Goal: Information Seeking & Learning: Check status

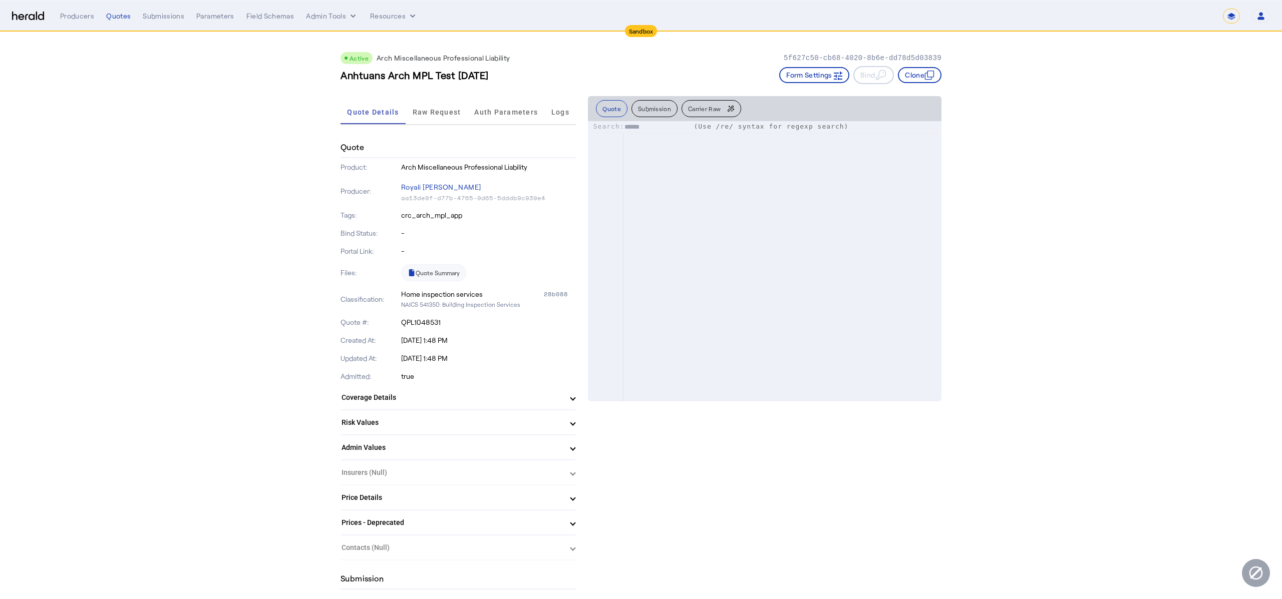
select select "*******"
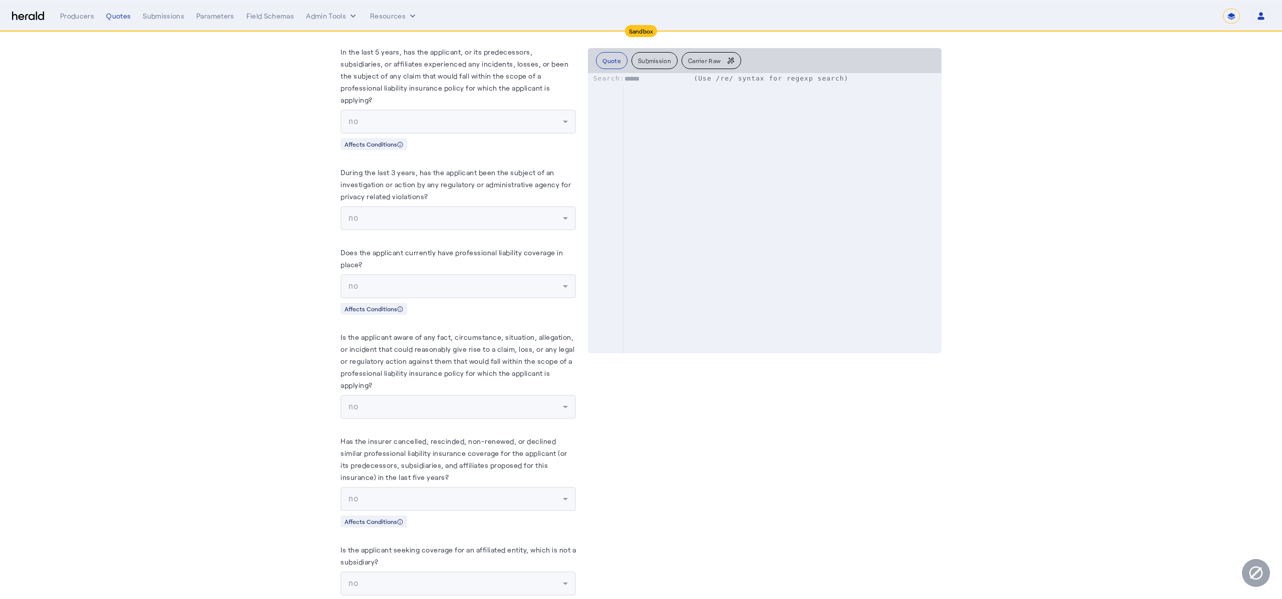
scroll to position [7339, 0]
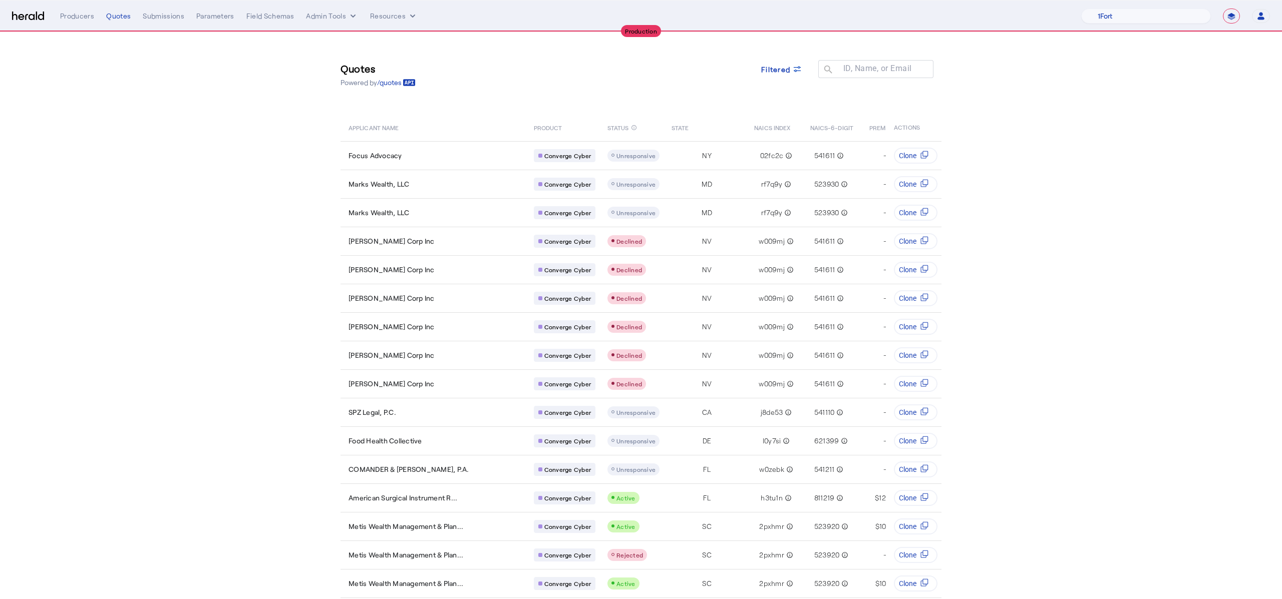
select select "**********"
drag, startPoint x: 13, startPoint y: 14, endPoint x: 19, endPoint y: 13, distance: 6.2
click at [14, 14] on img at bounding box center [28, 17] width 32 height 10
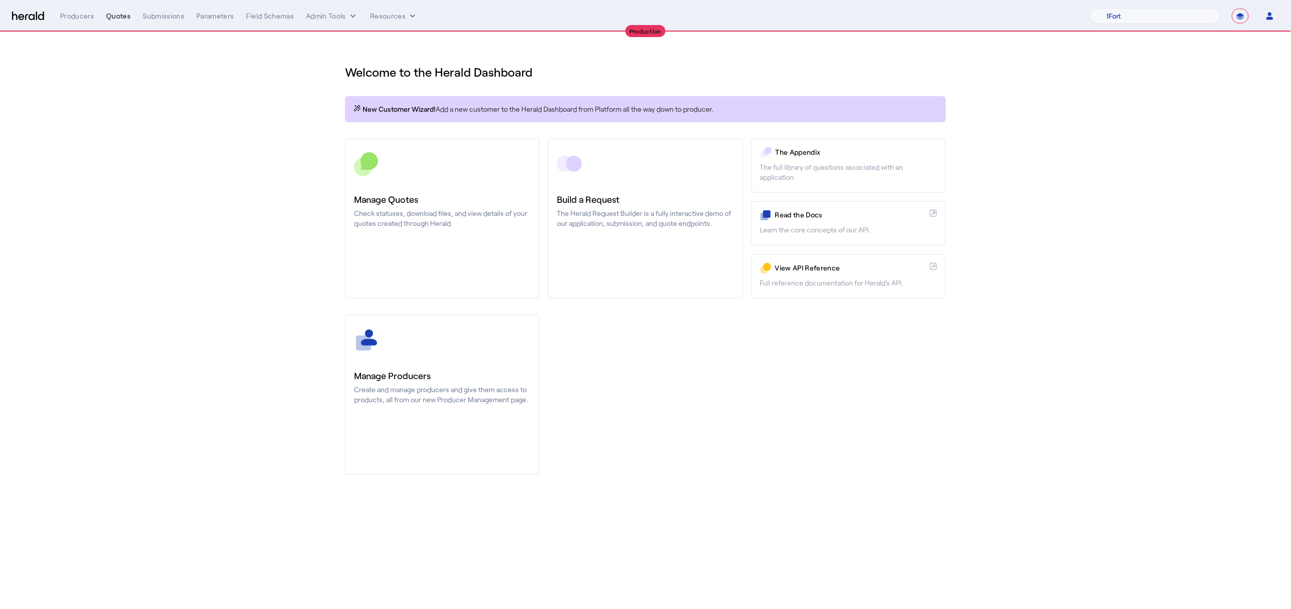
click at [107, 13] on div "Quotes" at bounding box center [118, 16] width 25 height 10
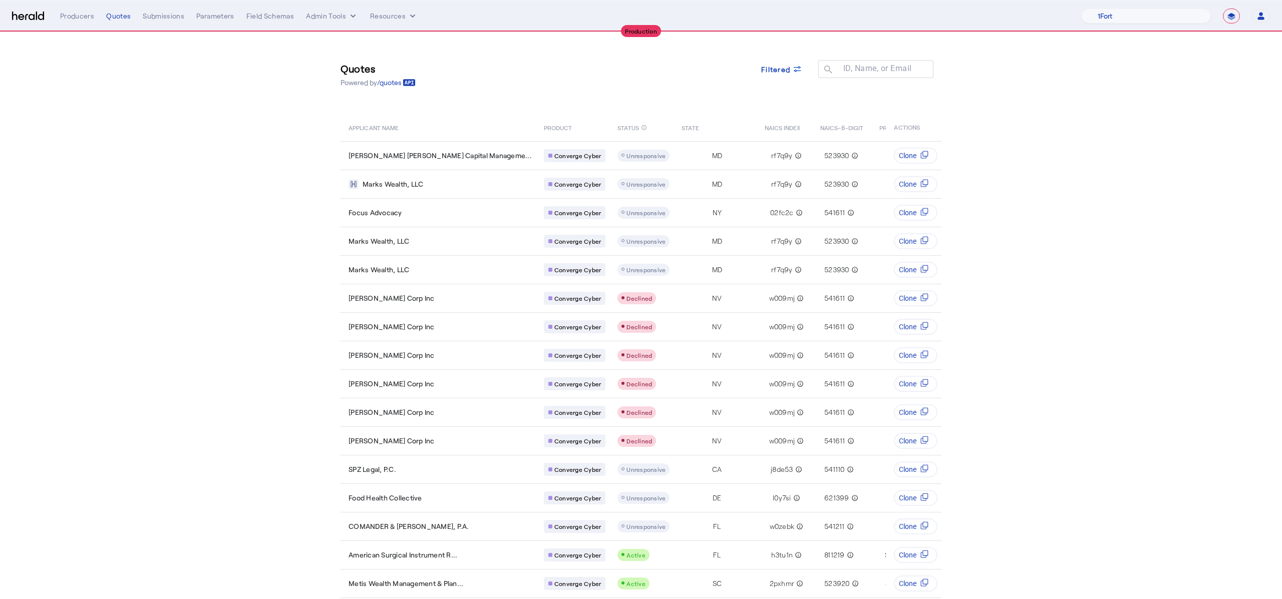
click at [1179, 278] on section "Quotes Powered by /quotes Filtered ID, Name, or Email search APPLICANT NAME PRO…" at bounding box center [641, 458] width 1282 height 852
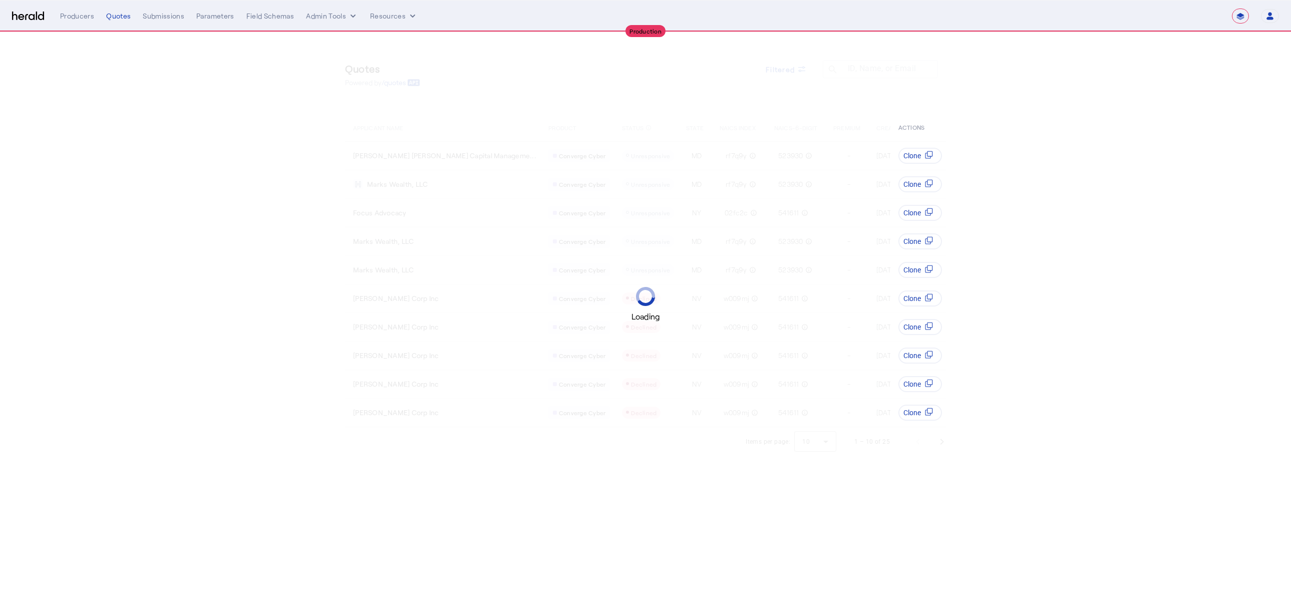
select select "**********"
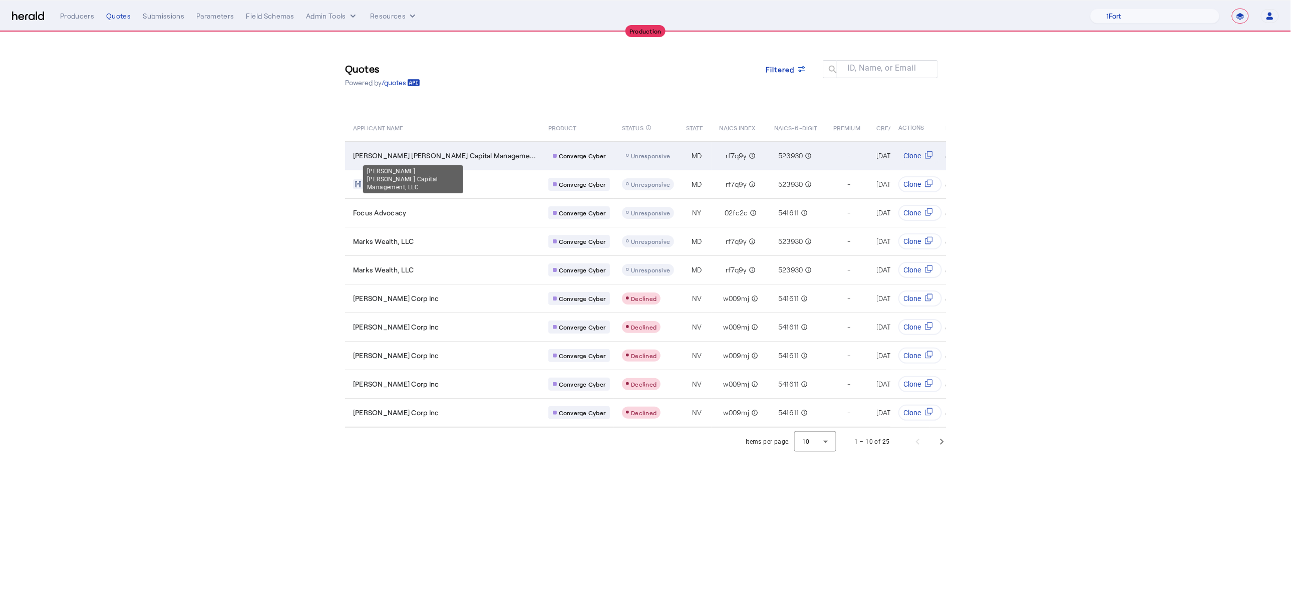
click at [424, 152] on span "Bontempo Ohly Capital Manageme..." at bounding box center [444, 156] width 183 height 10
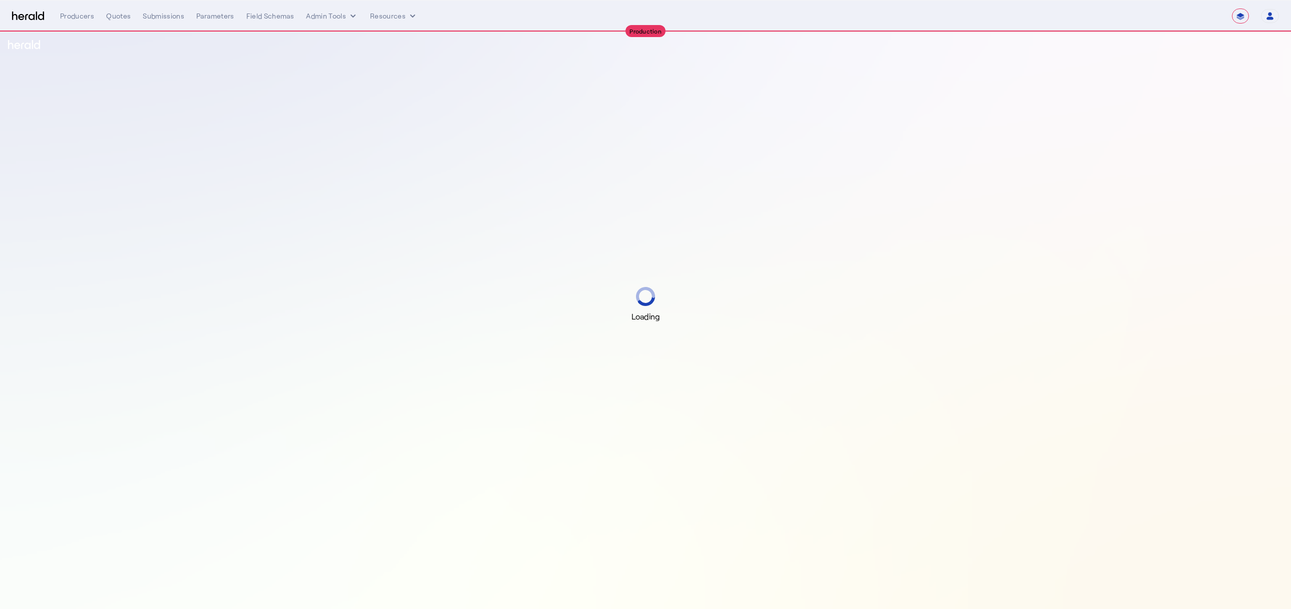
select select "**********"
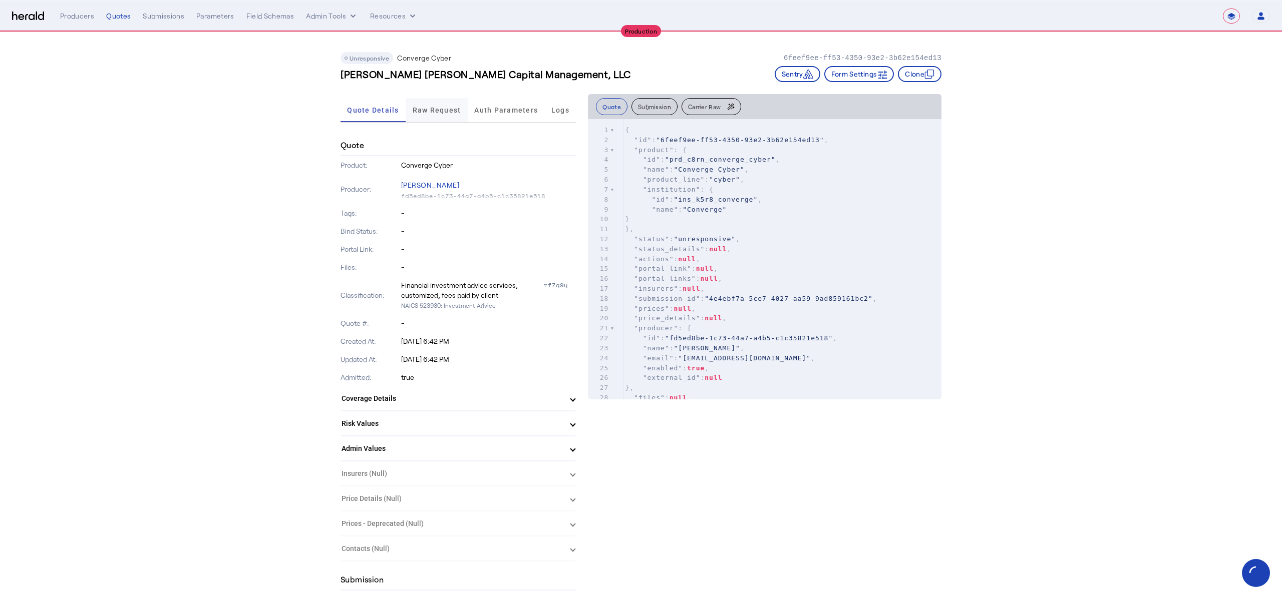
click at [444, 113] on span "Raw Request" at bounding box center [437, 110] width 49 height 7
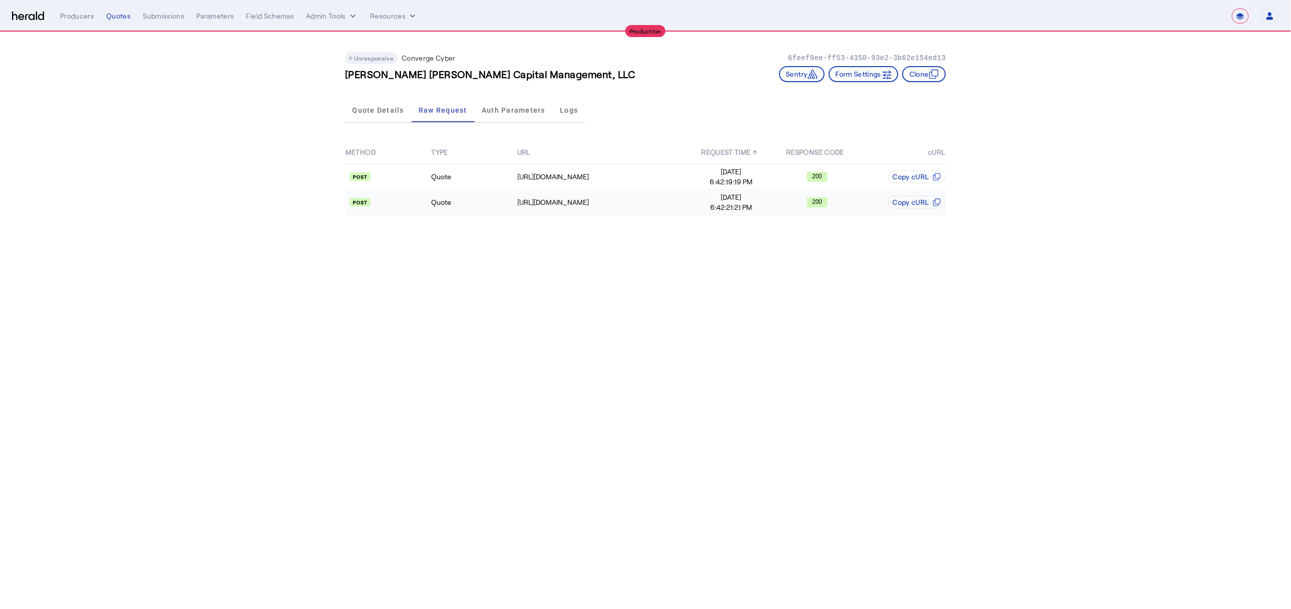
click at [582, 208] on td "https://api.convergeins.com/graphql" at bounding box center [603, 203] width 172 height 26
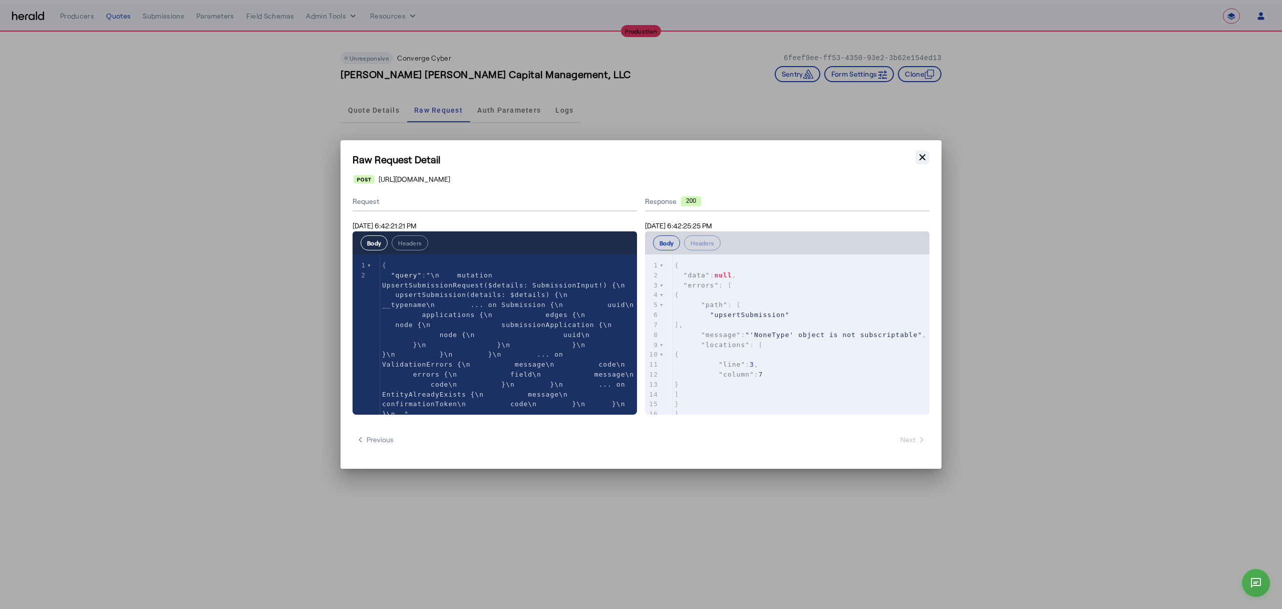
click at [923, 159] on icon "button" at bounding box center [922, 157] width 10 height 10
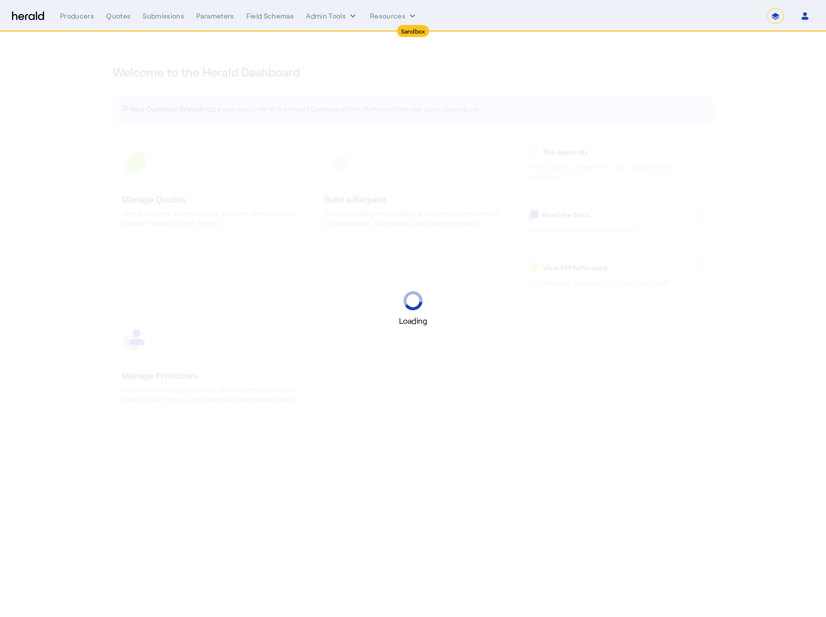
select select "*******"
select select "pfm_2v8p_herald_api"
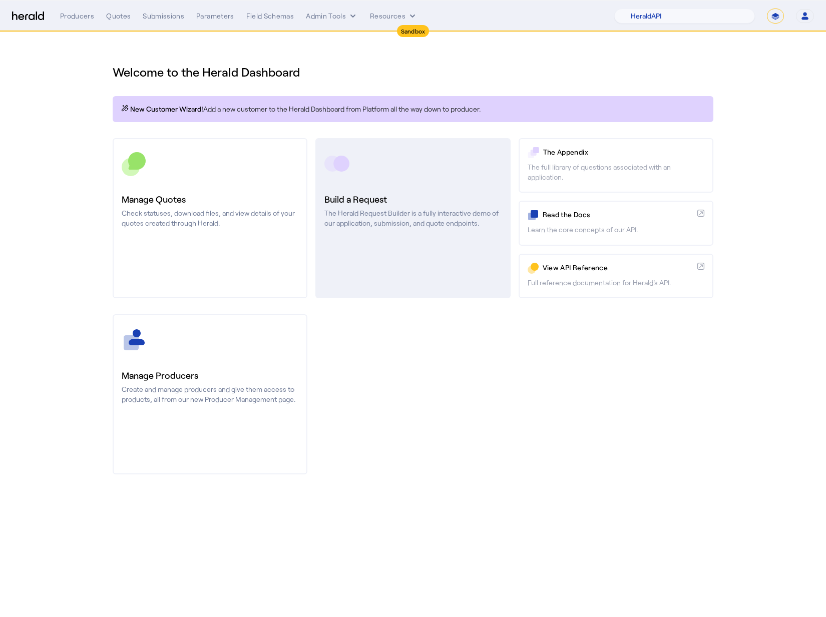
click at [408, 187] on link "Build a Request The Herald Request Builder is a fully interactive demo of our a…" at bounding box center [412, 218] width 195 height 160
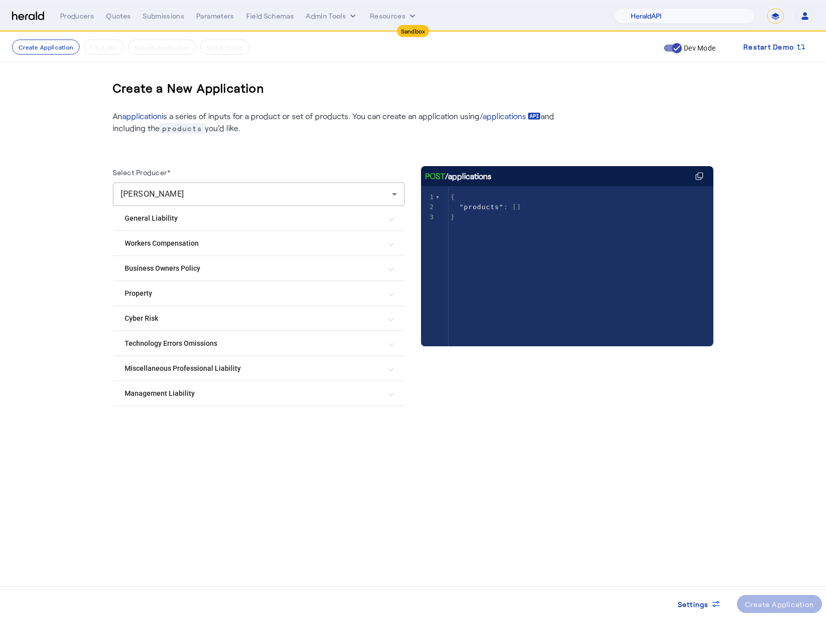
click at [201, 407] on div at bounding box center [259, 415] width 292 height 16
click at [200, 397] on mat-expansion-panel-header "Management Liability" at bounding box center [259, 394] width 292 height 24
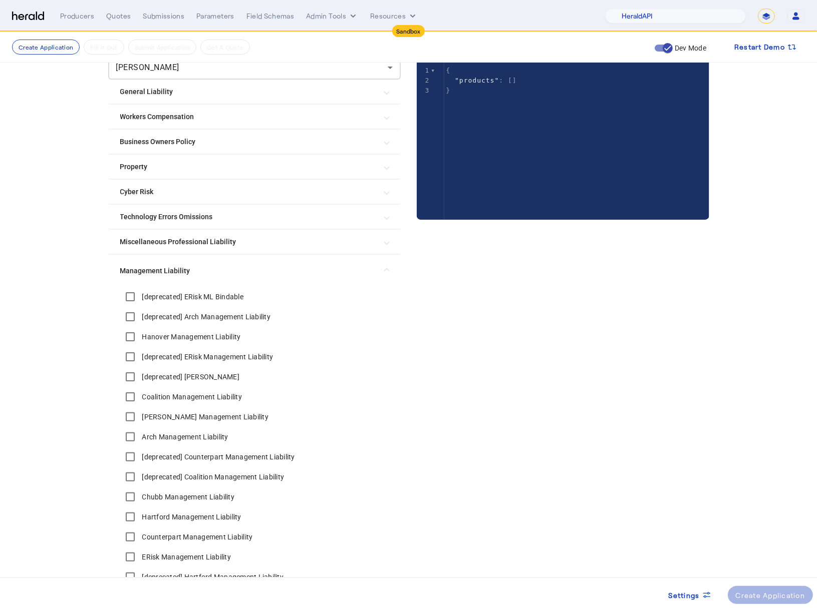
scroll to position [248, 0]
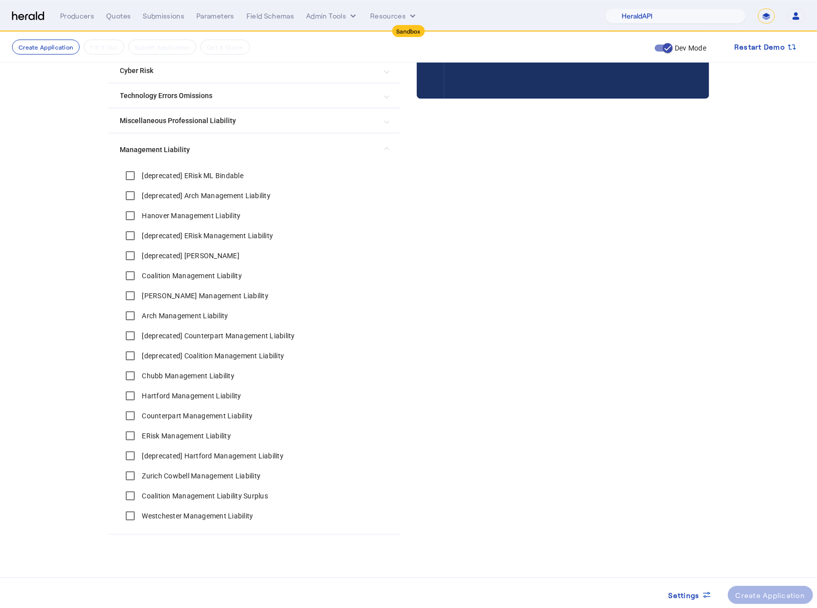
click at [385, 145] on span "Management Liability" at bounding box center [252, 150] width 264 height 11
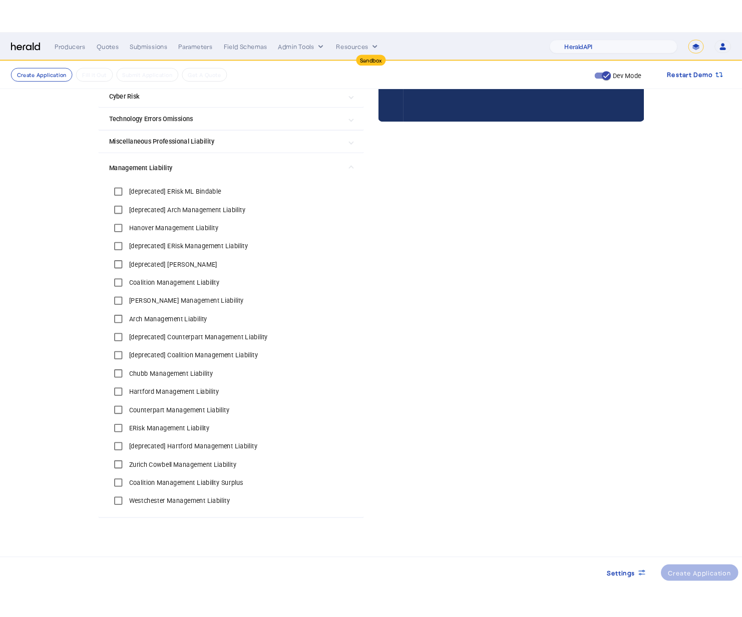
scroll to position [0, 0]
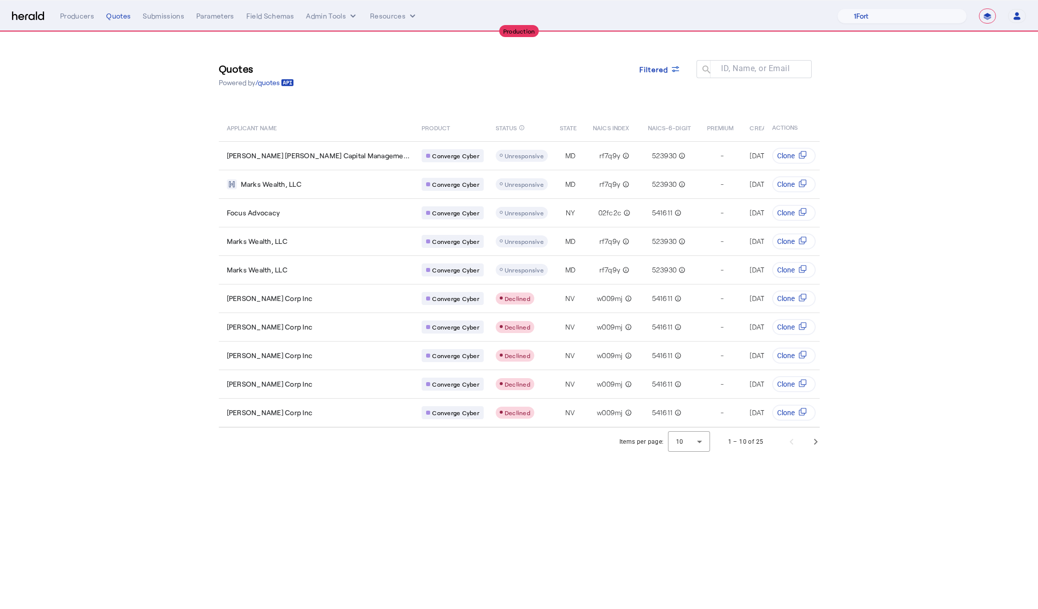
select select "**********"
click at [1009, 185] on section "Quotes Powered by /quotes Filtered ID, Name, or Email search APPLICANT NAME PRO…" at bounding box center [519, 244] width 1038 height 424
click at [36, 10] on div "**********" at bounding box center [519, 16] width 1014 height 15
click at [36, 18] on img at bounding box center [28, 17] width 32 height 10
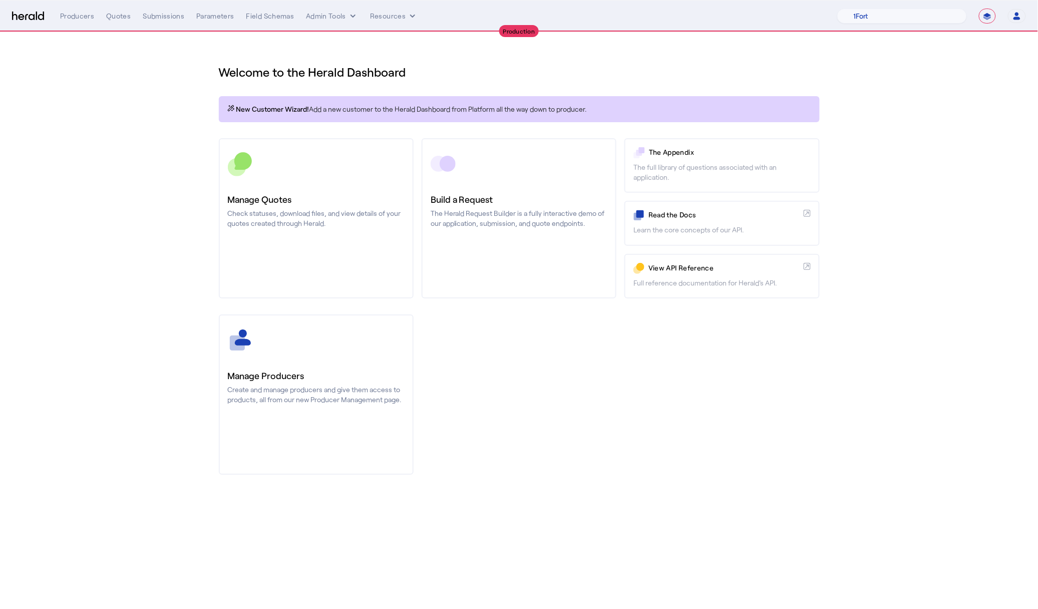
click at [897, 115] on section "Welcome to the Herald Dashboard New Customer Wizard! Add a new customer to the …" at bounding box center [519, 263] width 1038 height 463
click at [875, 17] on select "1Fort Affinity Risk Arlington Roe Billy BindHQ Bunker CRC Campus Coverage Citad…" at bounding box center [902, 16] width 130 height 15
click at [837, 9] on select "1Fort Affinity Risk Arlington Roe Billy BindHQ Bunker CRC Campus Coverage Citad…" at bounding box center [902, 16] width 130 height 15
click at [499, 349] on div "Manage Producers Create and manage producers and give them access to products, …" at bounding box center [519, 394] width 601 height 160
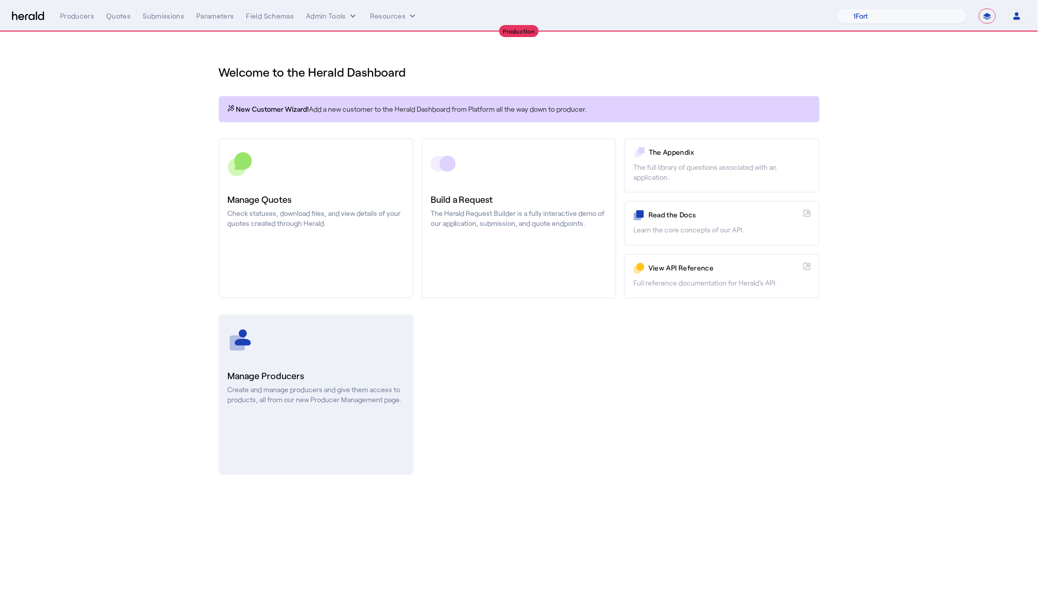
click at [311, 361] on link "Manage Producers Create and manage producers and give them access to products, …" at bounding box center [316, 394] width 195 height 160
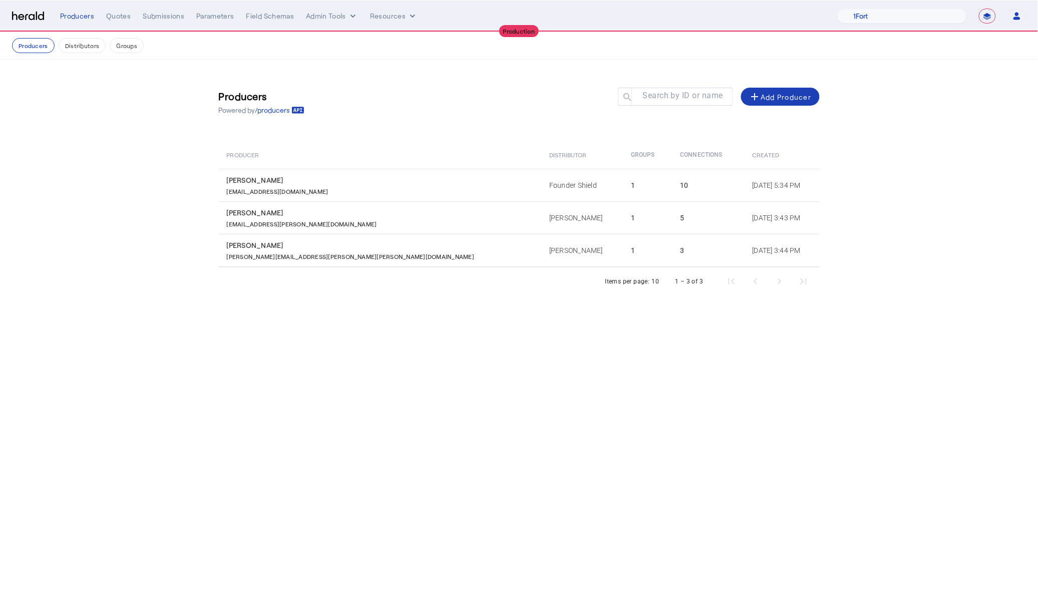
click at [30, 20] on img at bounding box center [28, 17] width 32 height 10
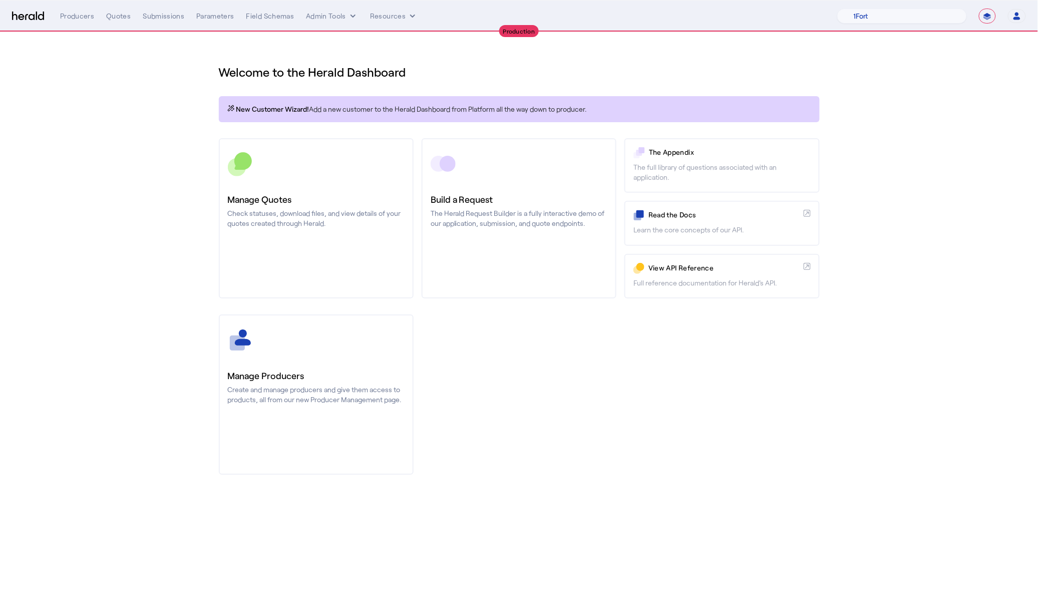
drag, startPoint x: 664, startPoint y: 396, endPoint x: 652, endPoint y: 390, distance: 14.1
click at [664, 397] on div "Manage Producers Create and manage producers and give them access to products, …" at bounding box center [519, 394] width 601 height 160
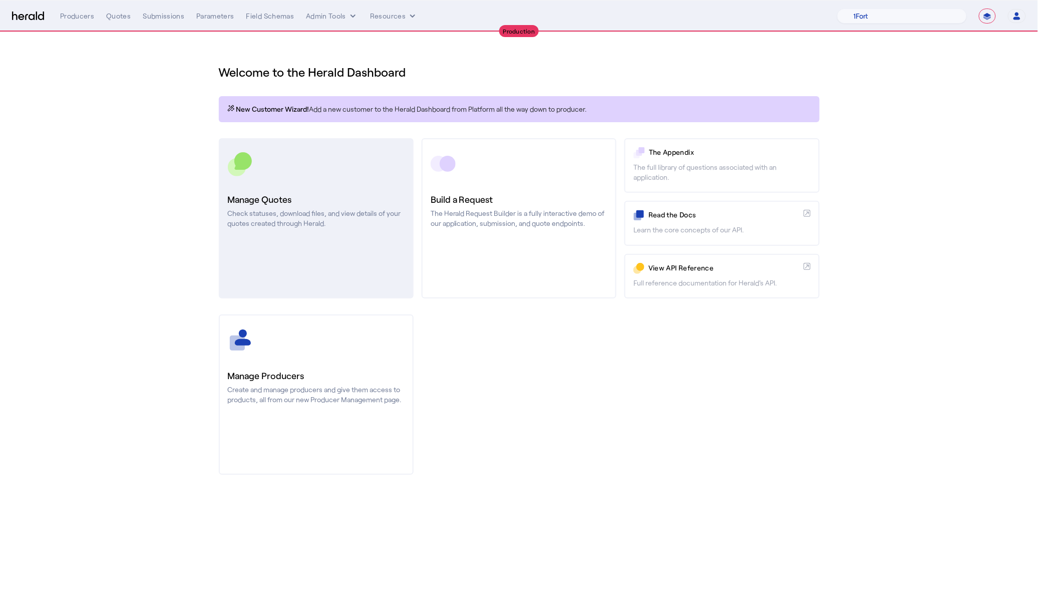
click at [319, 196] on h3 "Manage Quotes" at bounding box center [316, 199] width 177 height 14
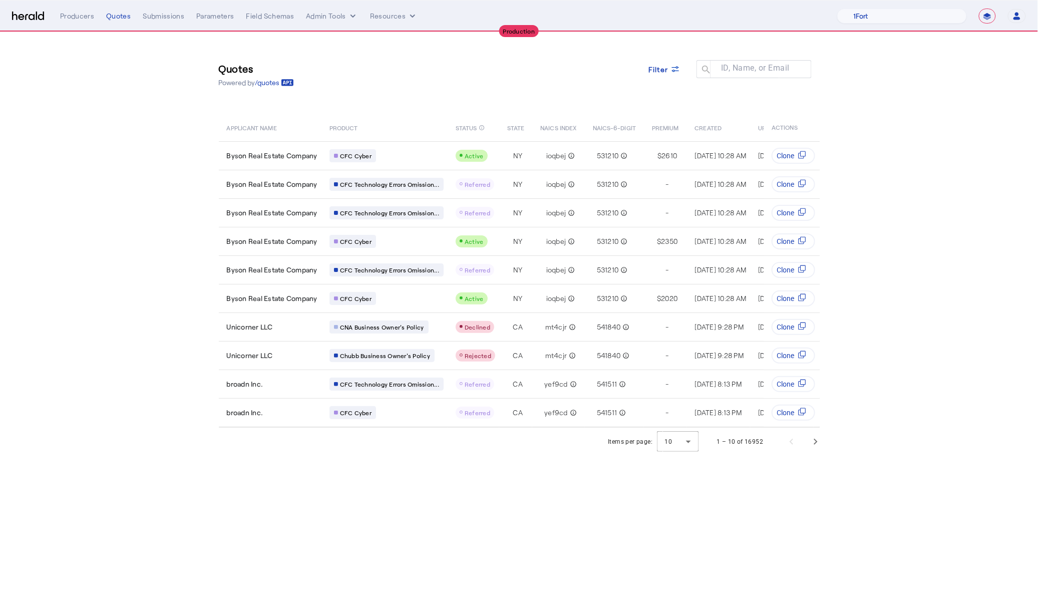
click at [802, 524] on body "**********" at bounding box center [519, 304] width 1038 height 609
click at [677, 458] on body "**********" at bounding box center [519, 304] width 1038 height 609
click at [678, 452] on div at bounding box center [678, 442] width 42 height 24
click at [672, 522] on span "50" at bounding box center [679, 519] width 26 height 12
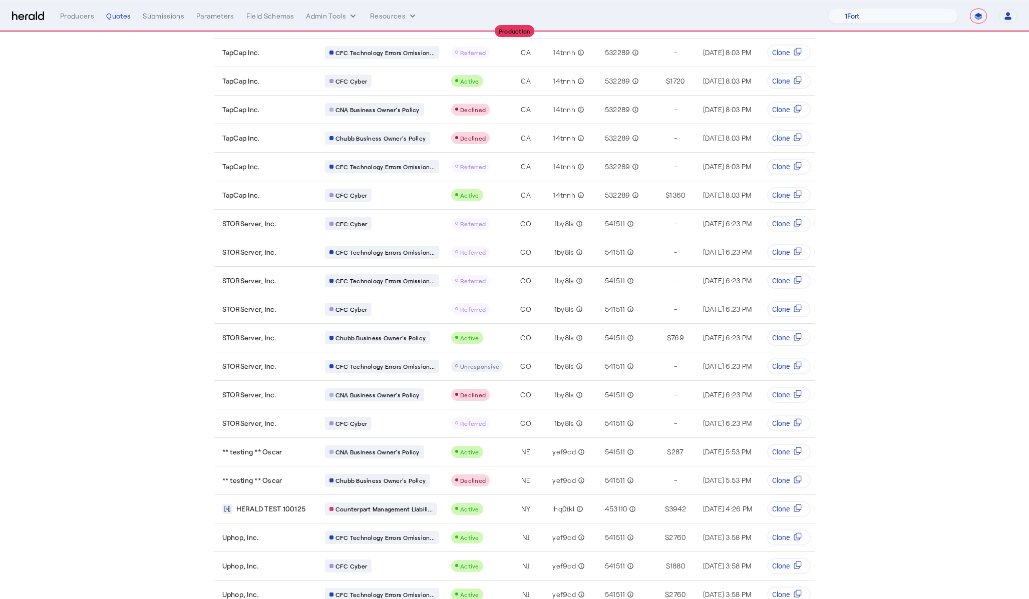
scroll to position [627, 0]
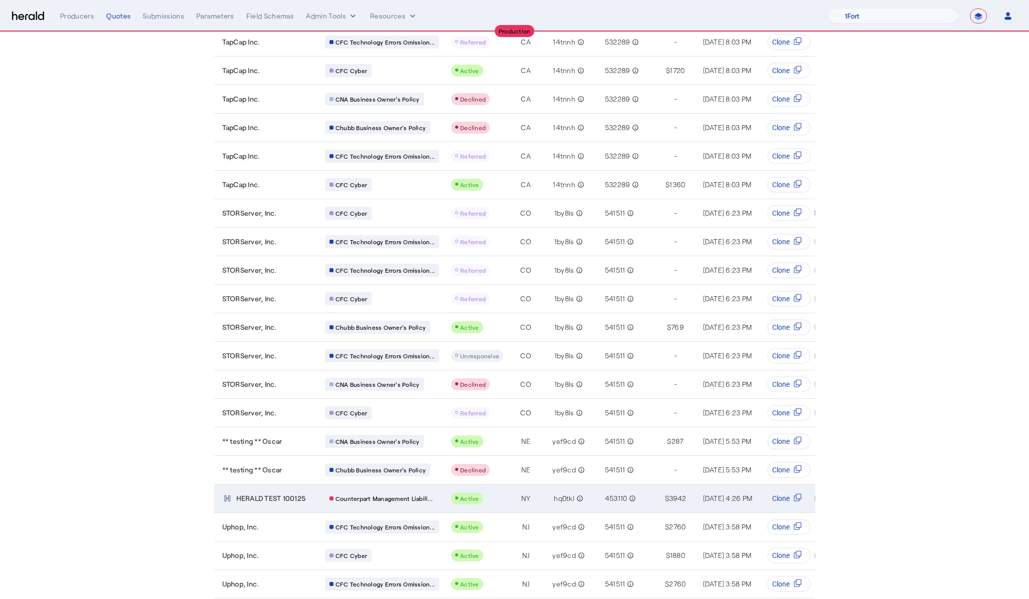
click at [498, 493] on div "Active" at bounding box center [477, 499] width 52 height 12
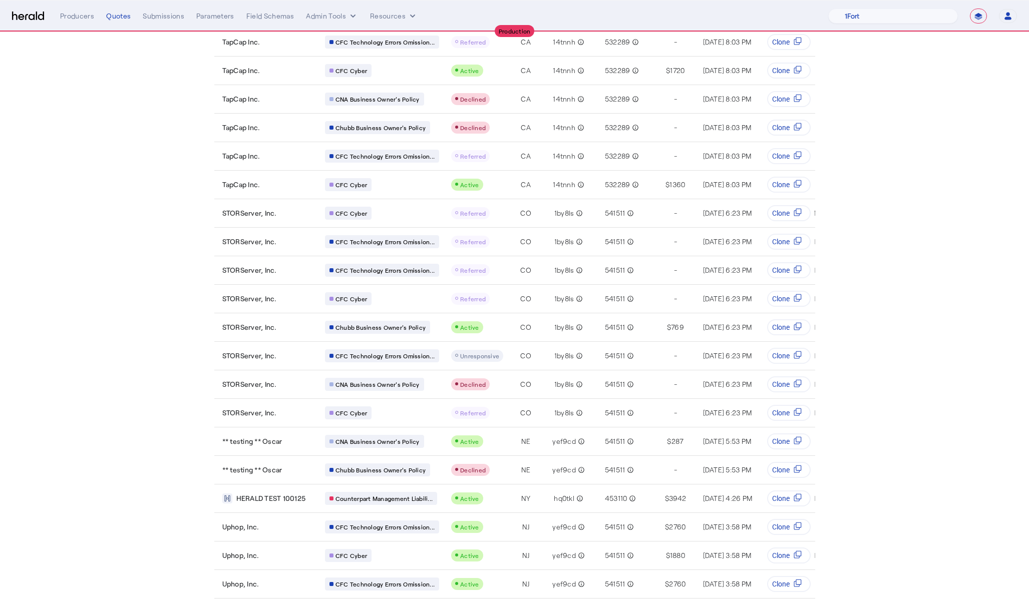
click at [151, 385] on section "Quotes Powered by /quotes Filter ID, Name, or Email search APPLICANT NAME PRODU…" at bounding box center [514, 187] width 1029 height 1565
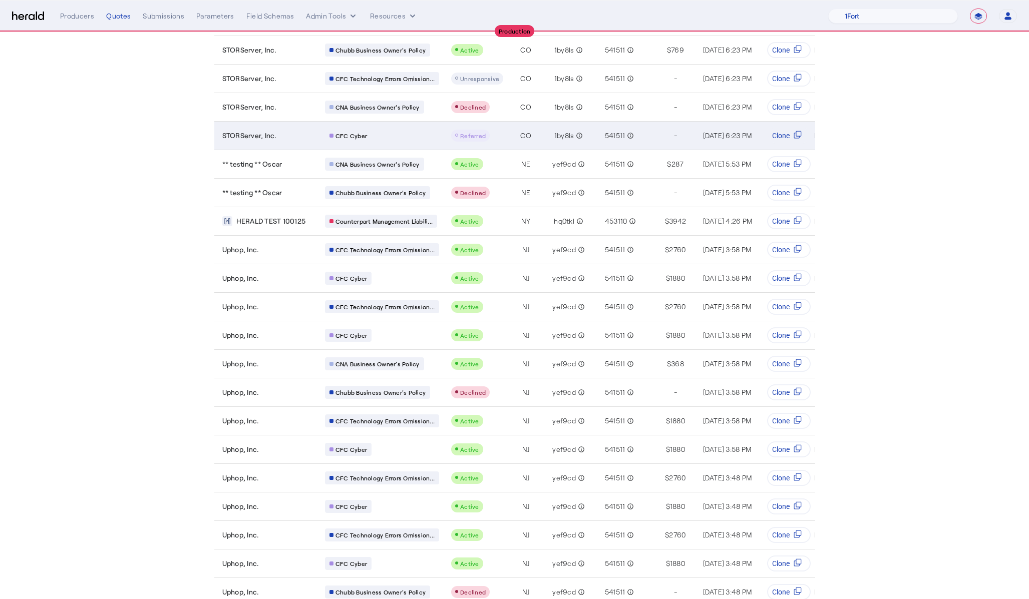
scroll to position [974, 0]
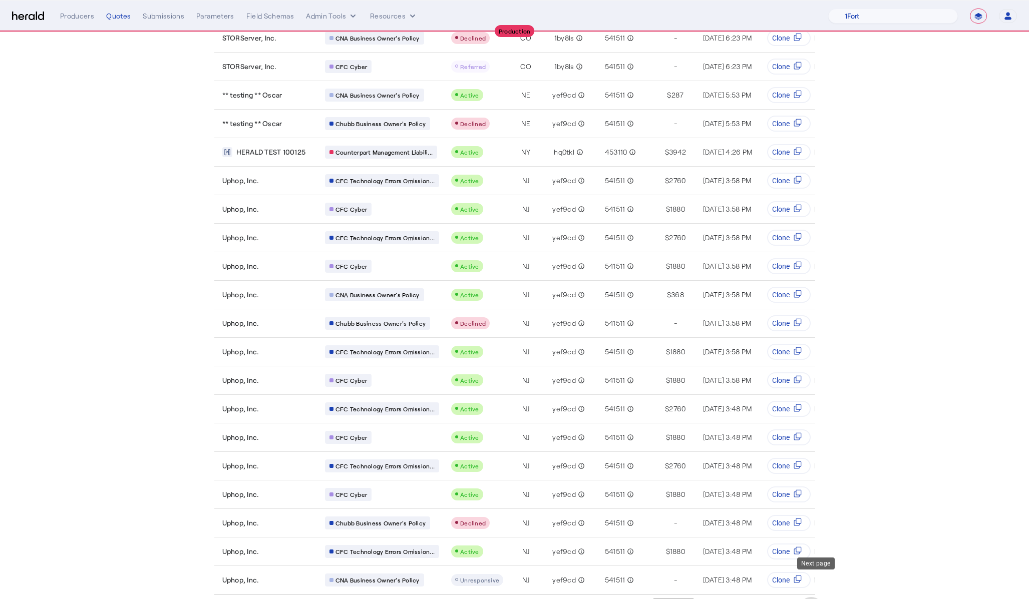
click at [821, 597] on span "Next page" at bounding box center [811, 609] width 24 height 24
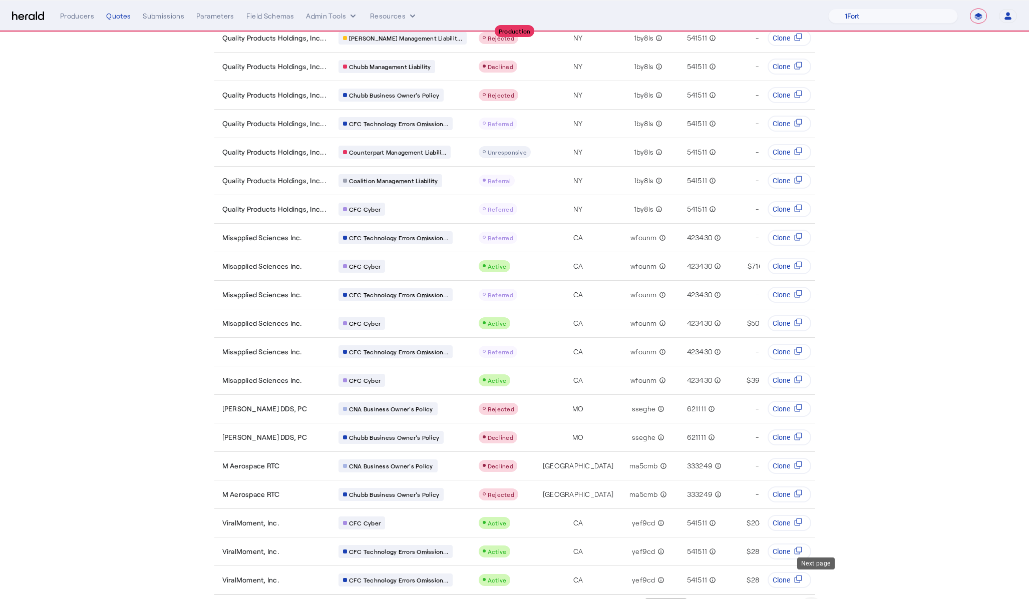
click at [814, 597] on span "Next page" at bounding box center [811, 609] width 24 height 24
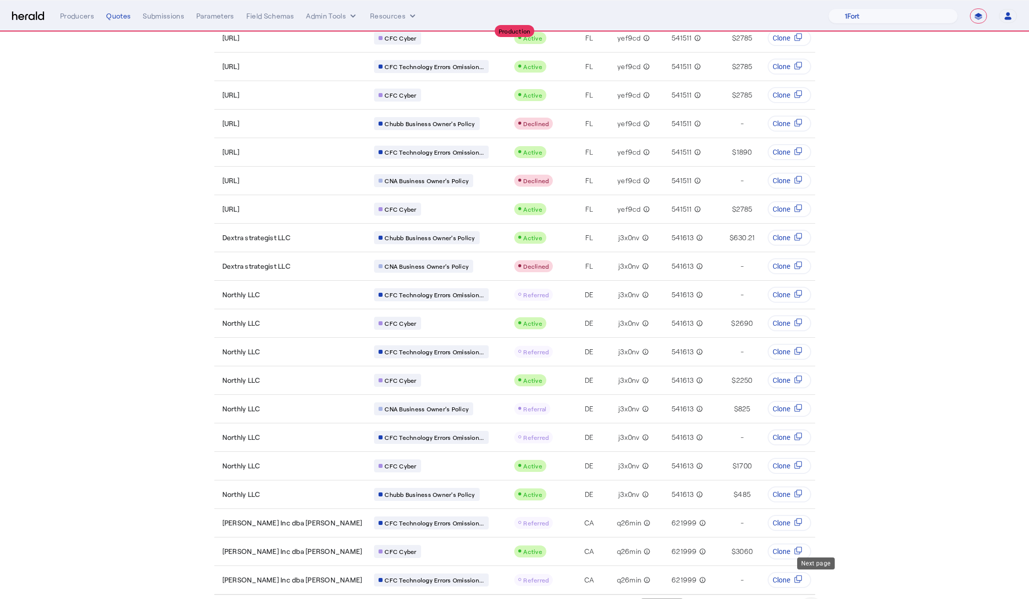
click at [812, 597] on span "Next page" at bounding box center [811, 609] width 24 height 24
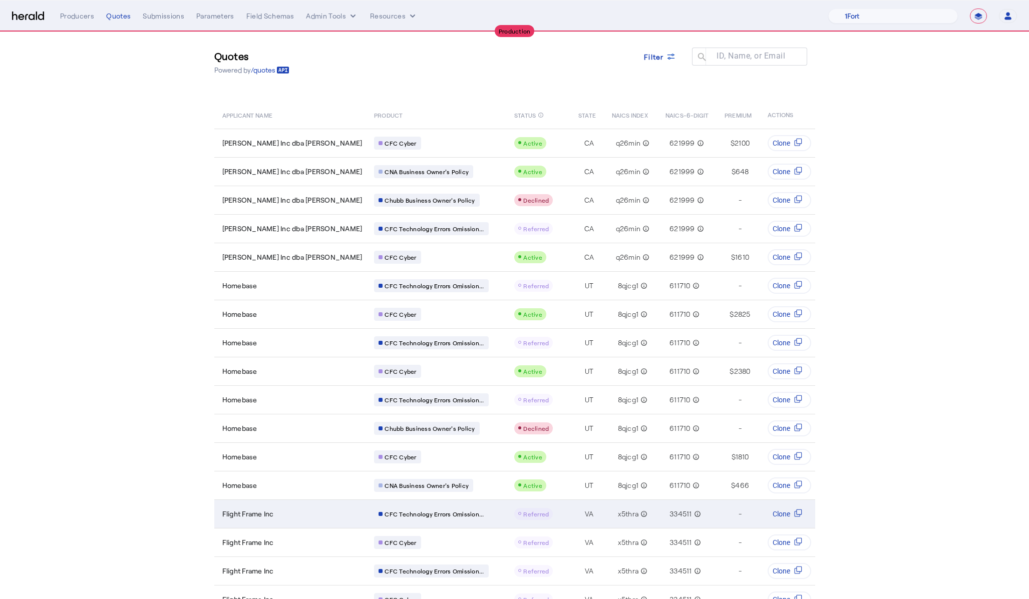
scroll to position [0, 0]
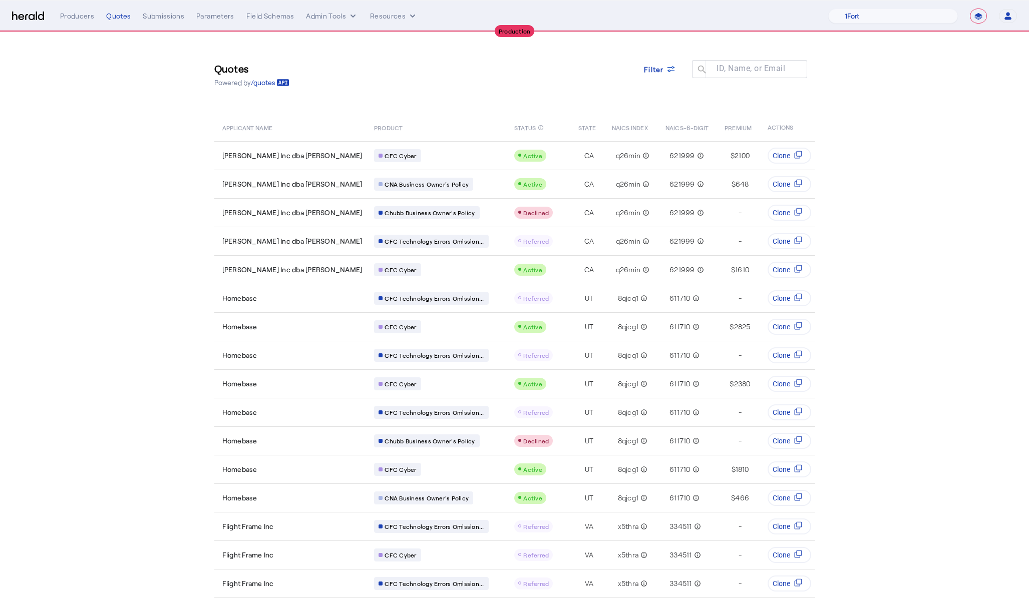
click at [985, 14] on select "**********" at bounding box center [978, 16] width 17 height 15
click at [970, 9] on select "**********" at bounding box center [978, 16] width 17 height 15
click at [19, 16] on img at bounding box center [28, 17] width 32 height 10
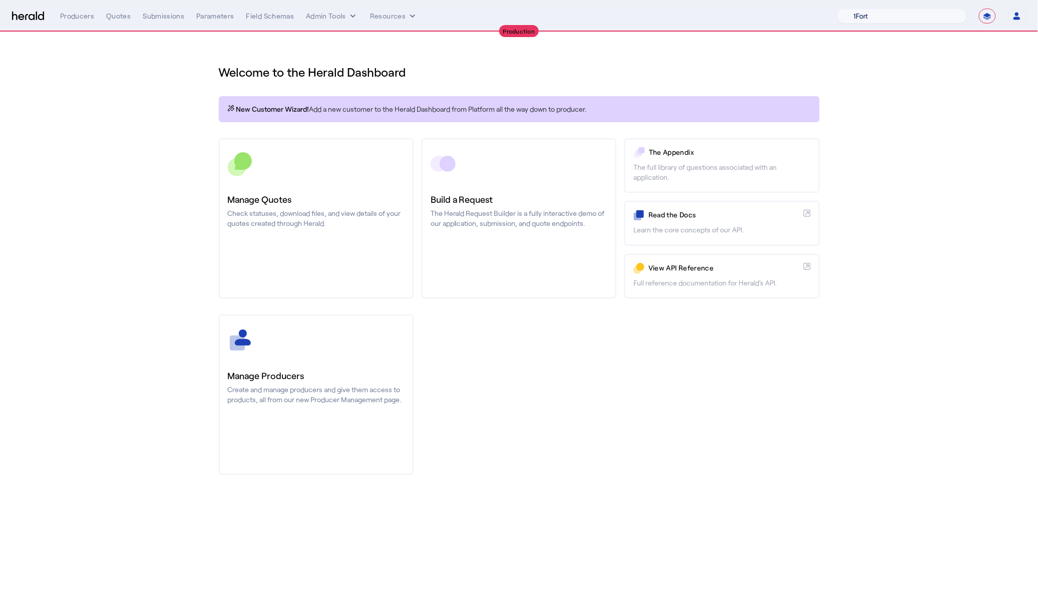
click at [883, 23] on select "1Fort Affinity Risk Arlington Roe Billy BindHQ Bunker CRC Campus Coverage Citad…" at bounding box center [902, 16] width 130 height 15
click at [837, 9] on select "1Fort Affinity Risk Arlington Roe Billy BindHQ Bunker CRC Campus Coverage Citad…" at bounding box center [902, 16] width 130 height 15
click at [913, 15] on mat-snack-bar-container "You are now impersonating the Affinity Risk platform." at bounding box center [935, 16] width 198 height 25
click at [910, 17] on select "1Fort Affinity Risk Arlington Roe Billy BindHQ Bunker CRC Campus Coverage Citad…" at bounding box center [902, 16] width 130 height 15
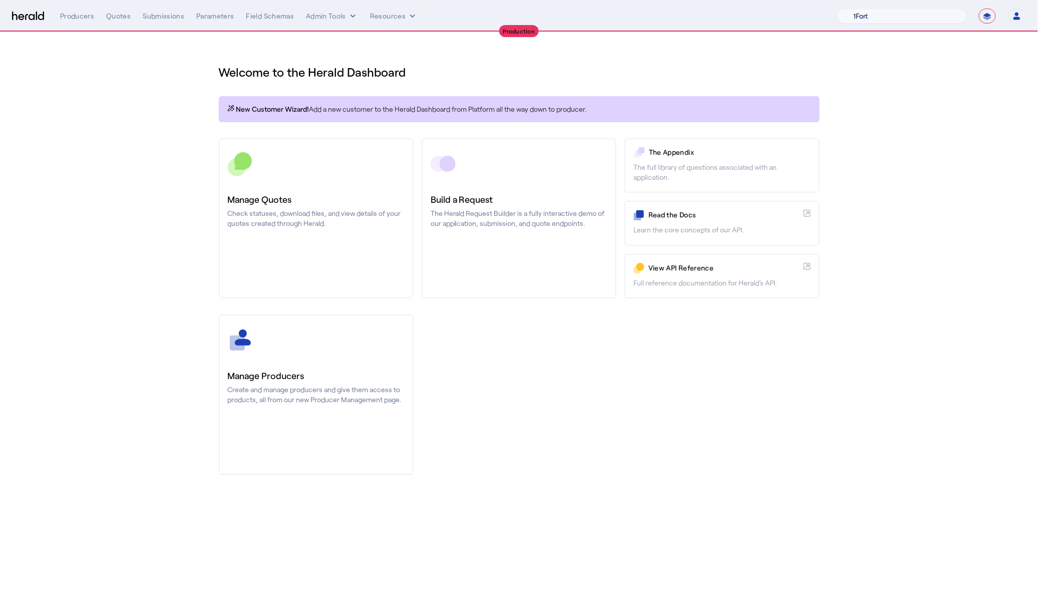
click at [837, 9] on select "1Fort Affinity Risk Arlington Roe Billy BindHQ Bunker CRC Campus Coverage Citad…" at bounding box center [902, 16] width 130 height 15
click at [118, 17] on div "Quotes" at bounding box center [118, 16] width 25 height 10
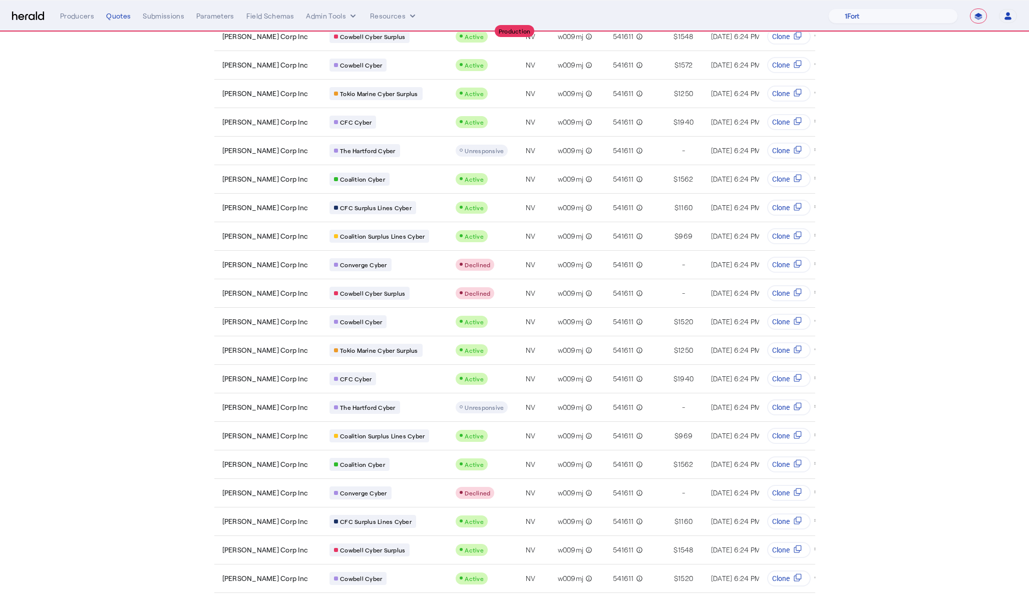
scroll to position [974, 0]
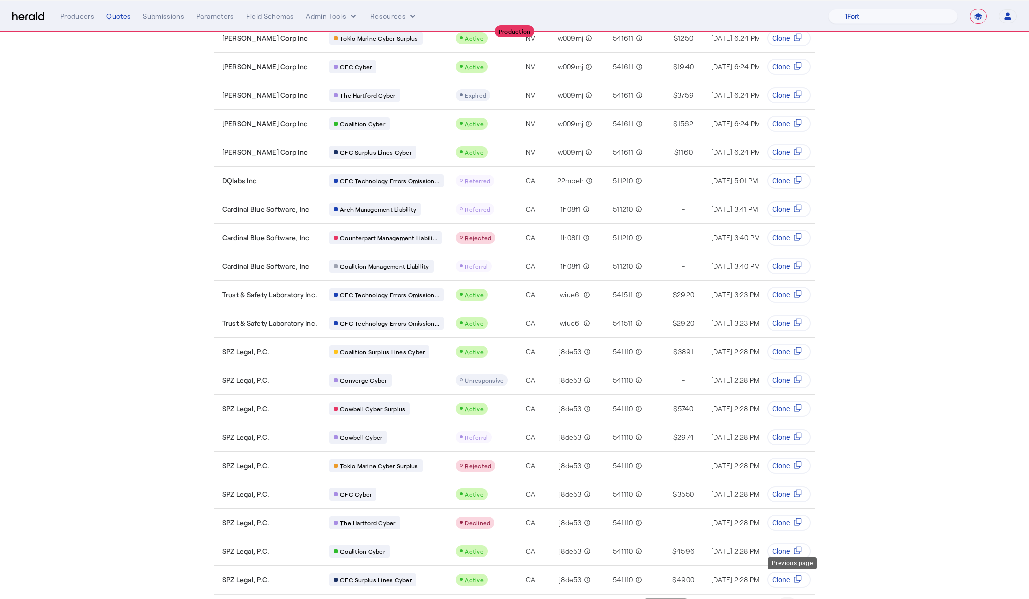
click at [794, 597] on span "Previous page" at bounding box center [787, 609] width 24 height 24
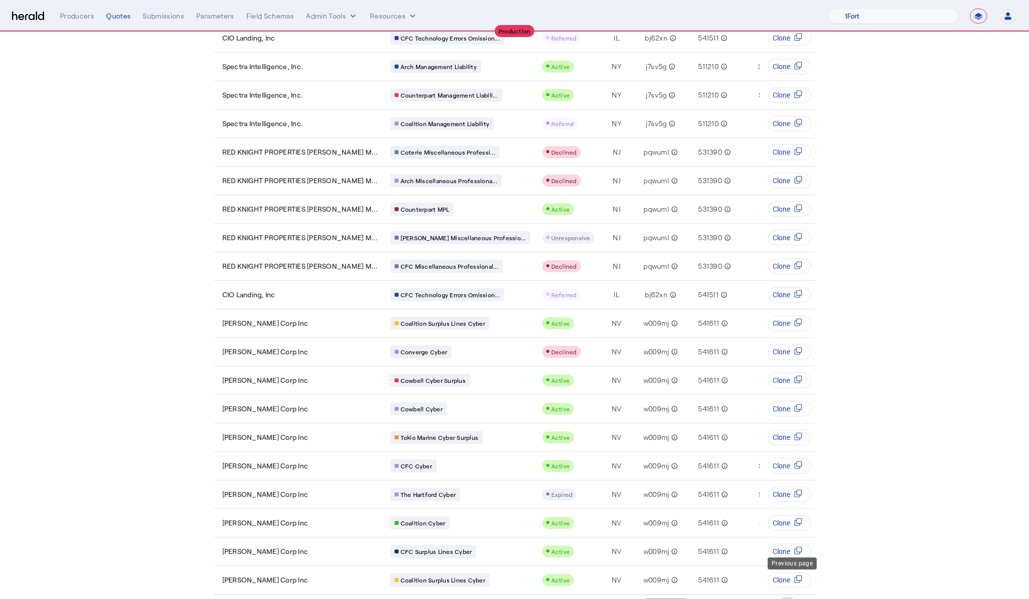
click at [793, 597] on span "Previous page" at bounding box center [787, 609] width 24 height 24
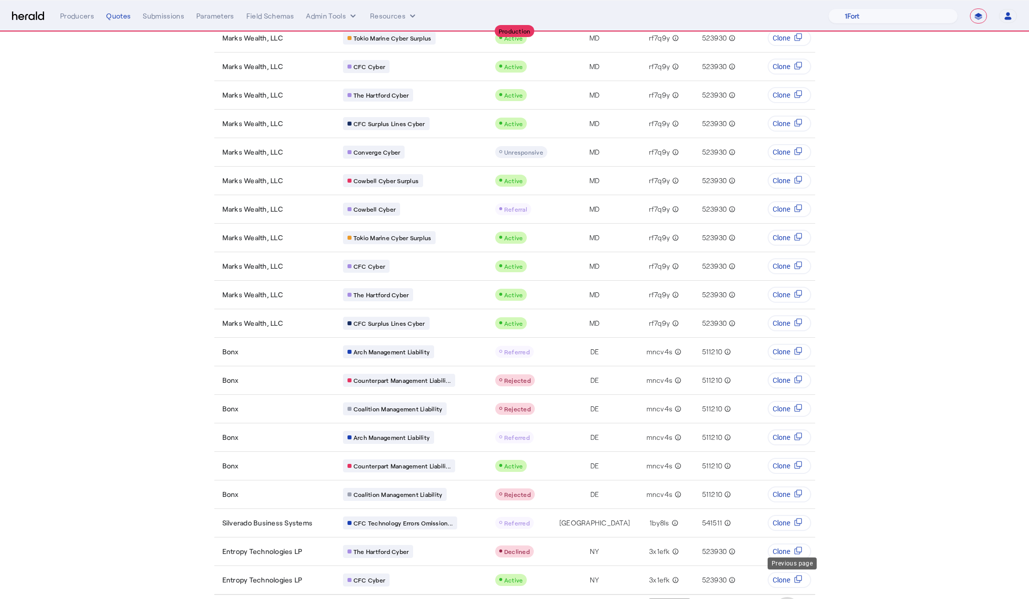
click at [792, 597] on span "Previous page" at bounding box center [787, 609] width 24 height 24
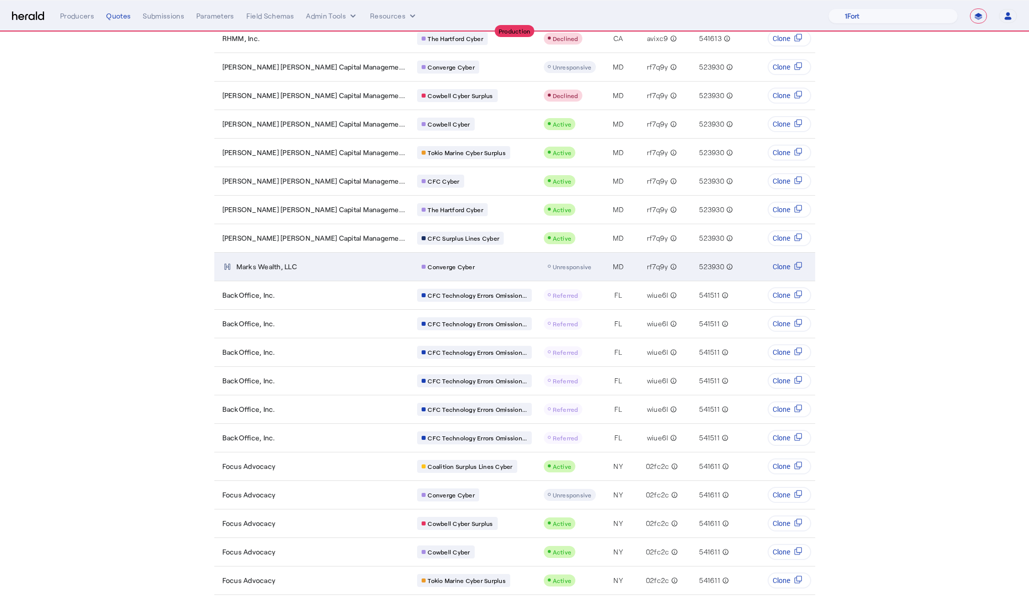
scroll to position [603, 0]
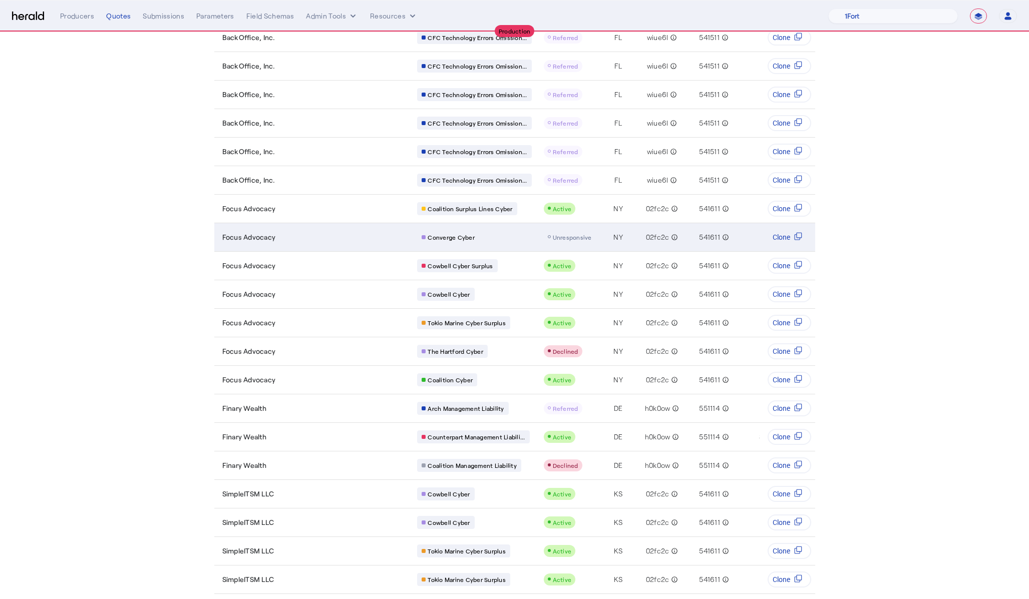
click at [298, 227] on td "Focus Advocacy" at bounding box center [311, 237] width 195 height 29
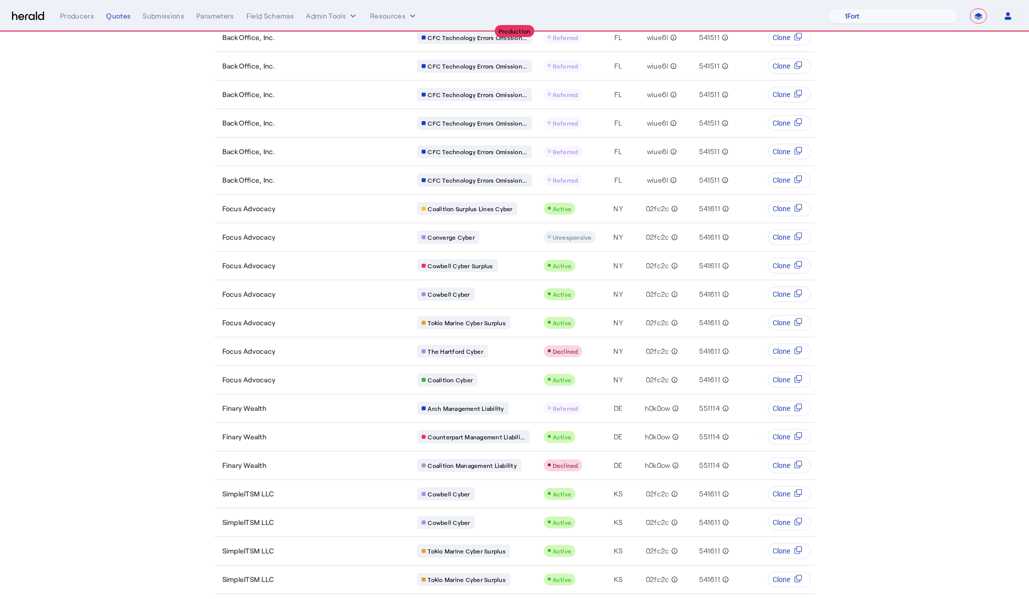
click at [934, 101] on section "Quotes Powered by /quotes Filter ID, Name, or Email search APPLICANT NAME PRODU…" at bounding box center [514, 211] width 1029 height 1565
click at [891, 17] on select "1Fort Affinity Risk Arlington Roe Billy BindHQ Bunker CRC Campus Coverage Citad…" at bounding box center [893, 16] width 130 height 15
select select "pfm_a9p2_hib_marketplace"
click at [836, 9] on select "1Fort Affinity Risk Arlington Roe Billy BindHQ Bunker CRC Campus Coverage Citad…" at bounding box center [893, 16] width 130 height 15
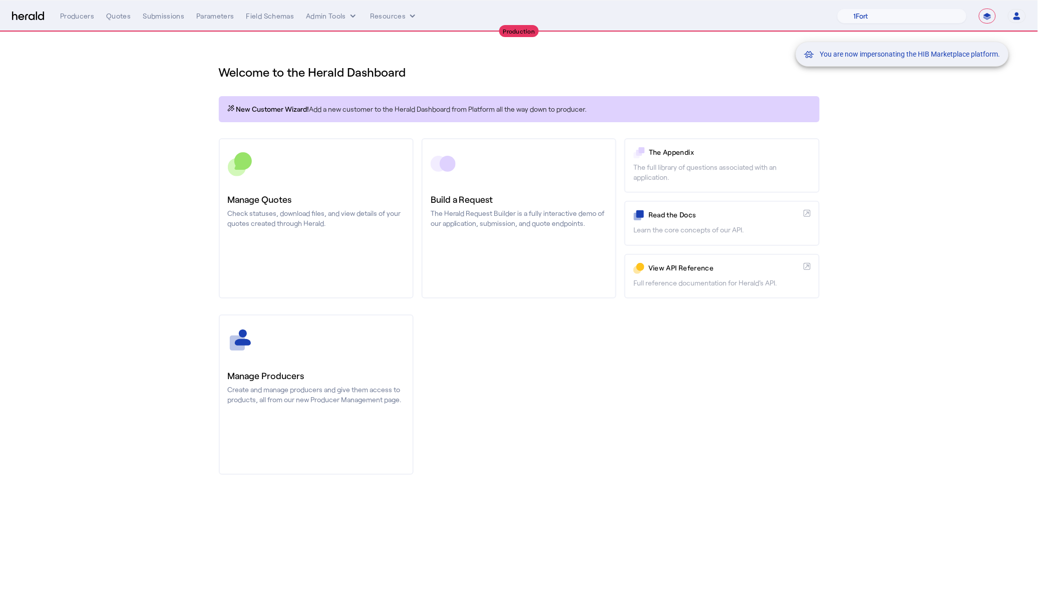
click at [556, 428] on div "You are now impersonating the HIB Marketplace platform." at bounding box center [519, 304] width 1038 height 609
click at [302, 224] on div "You are now impersonating the HIB Marketplace platform." at bounding box center [519, 304] width 1038 height 609
click at [296, 219] on div "You are now impersonating the HIB Marketplace platform." at bounding box center [519, 304] width 1038 height 609
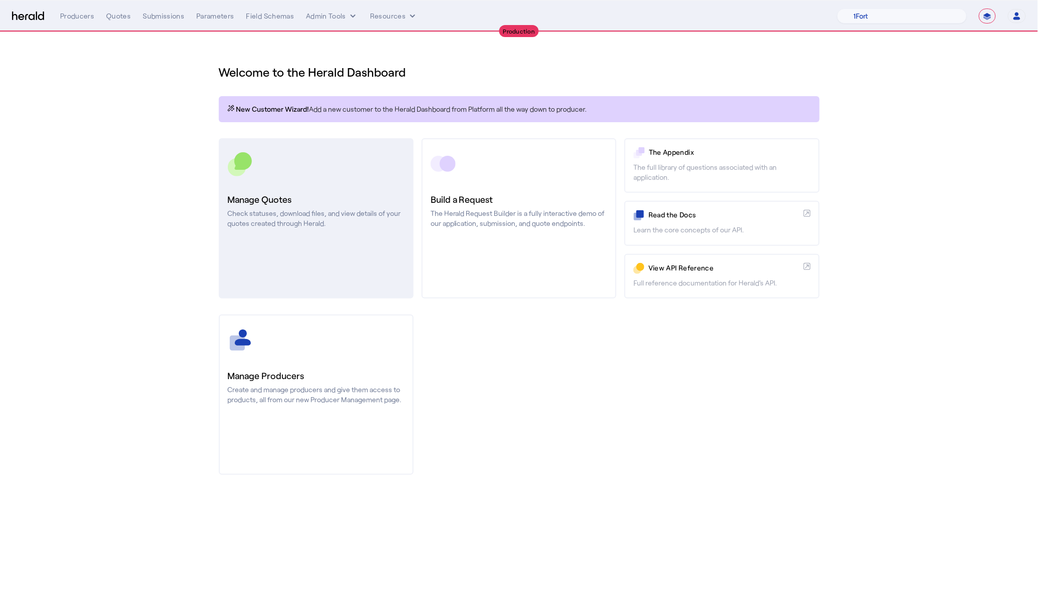
click at [255, 221] on p "Check statuses, download files, and view details of your quotes created through…" at bounding box center [316, 218] width 177 height 20
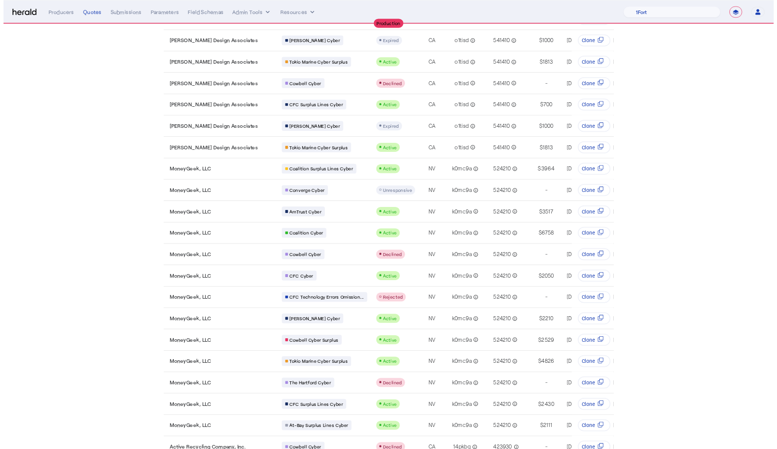
scroll to position [974, 0]
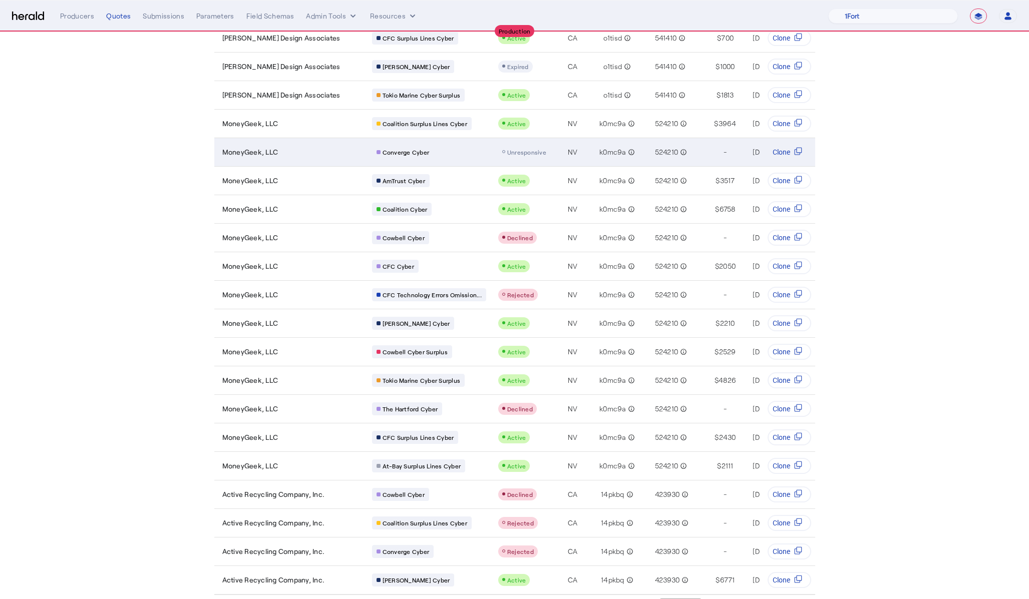
click at [431, 139] on td "Converge Cyber" at bounding box center [427, 152] width 126 height 29
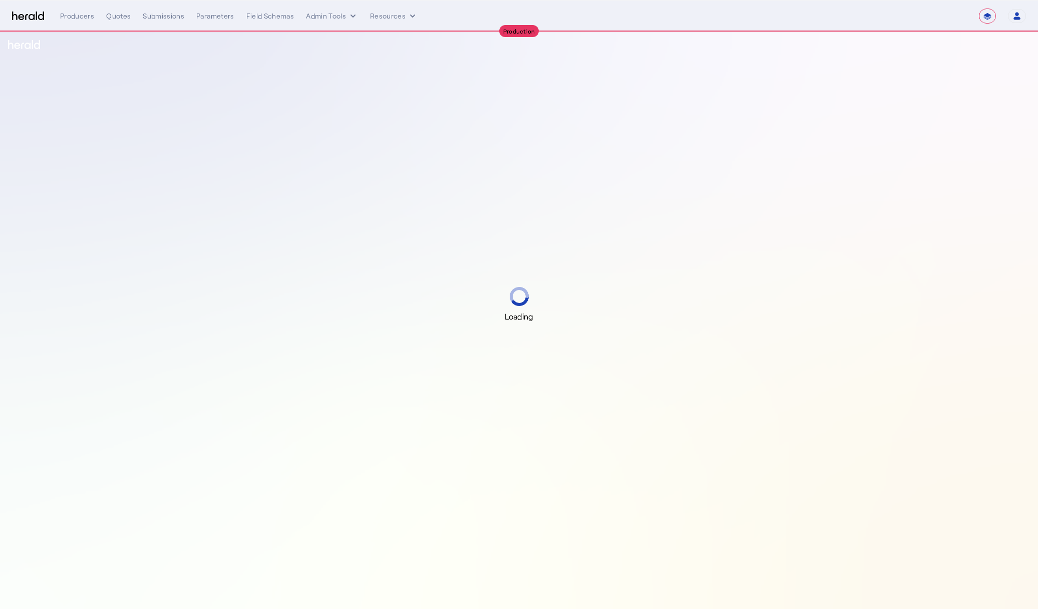
select select "**********"
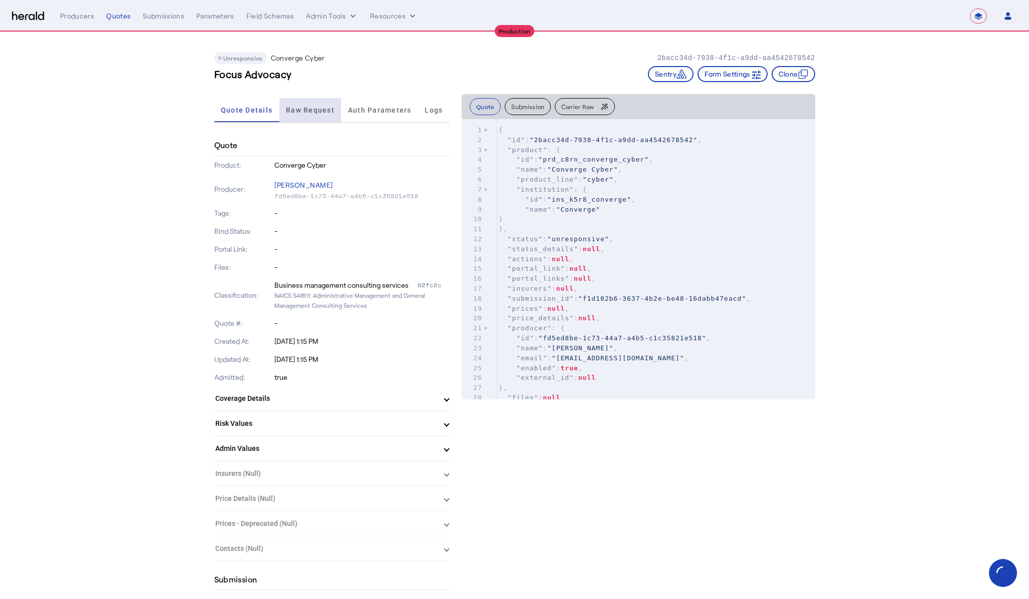
click at [307, 112] on span "Raw Request" at bounding box center [310, 110] width 49 height 7
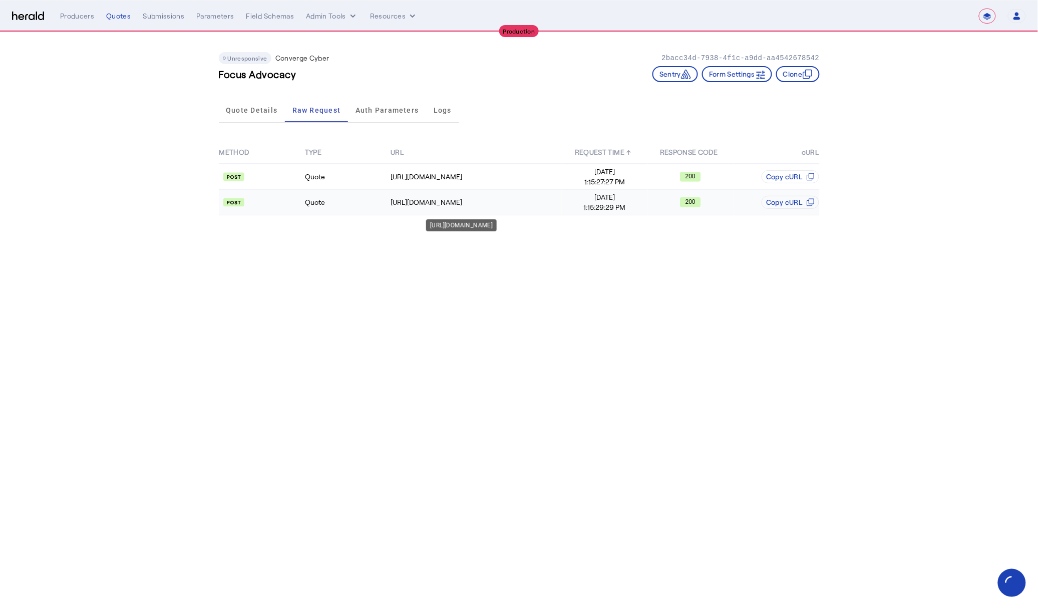
click at [424, 198] on div "https://api.convergeins.com/graphql" at bounding box center [476, 202] width 171 height 10
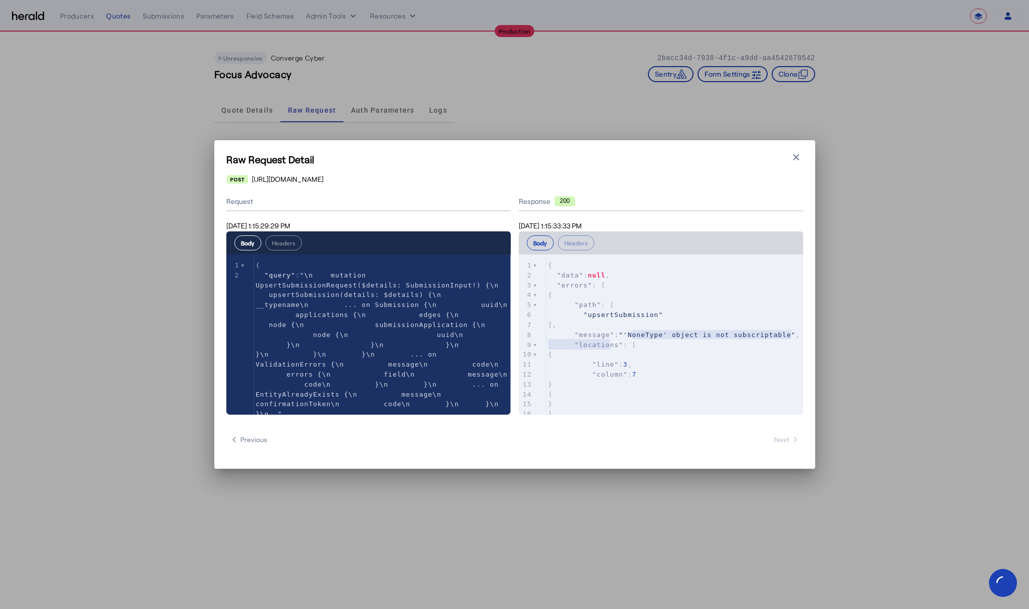
type textarea "**********"
drag, startPoint x: 608, startPoint y: 344, endPoint x: 624, endPoint y: 336, distance: 18.1
click at [624, 336] on span ""'NoneType' object is not subscriptable"" at bounding box center [707, 335] width 177 height 8
drag, startPoint x: 632, startPoint y: 345, endPoint x: 625, endPoint y: 346, distance: 6.6
click at [632, 340] on pre ""message" : "'NoneType' object is not subscriptable" ," at bounding box center [674, 335] width 257 height 10
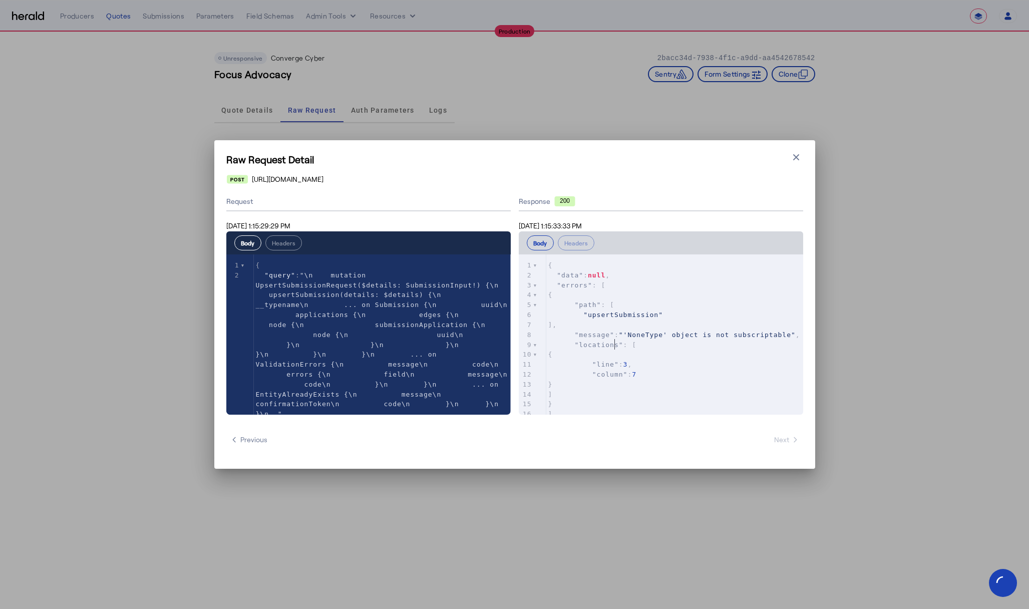
type textarea "**********"
drag, startPoint x: 623, startPoint y: 346, endPoint x: 586, endPoint y: 333, distance: 39.1
click at [586, 333] on pre ""message" : "'NoneType' object is not subscriptable" ," at bounding box center [674, 335] width 257 height 10
click at [615, 340] on pre ""message" : "'NoneType' object is not subscriptable" ," at bounding box center [674, 335] width 257 height 10
type textarea "**********"
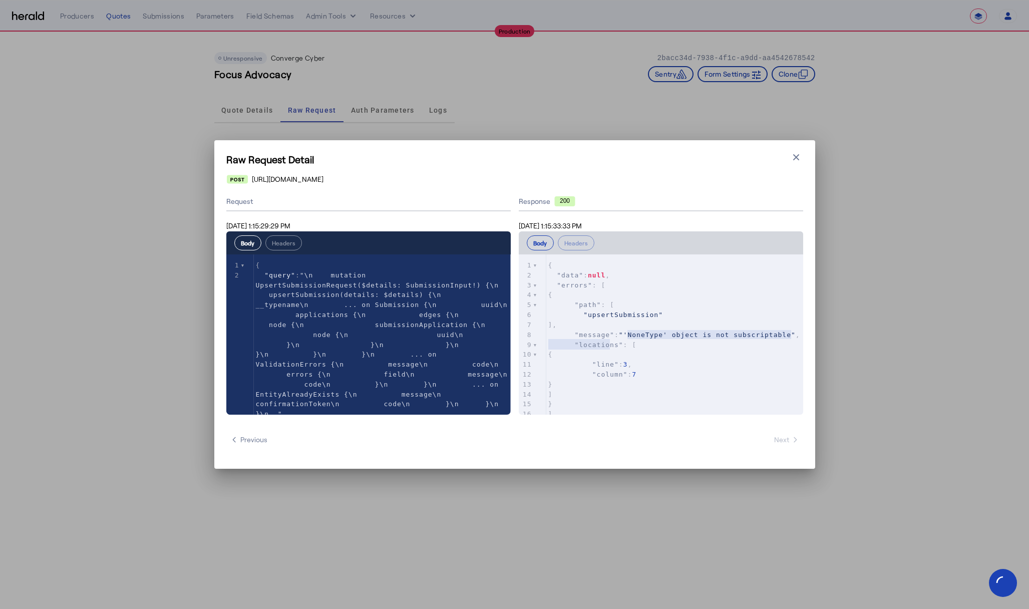
drag, startPoint x: 611, startPoint y: 343, endPoint x: 627, endPoint y: 333, distance: 19.3
click at [627, 333] on span ""message" : "'NoneType' object is not subscriptable" ," at bounding box center [674, 335] width 252 height 8
click at [758, 359] on pre "{" at bounding box center [674, 354] width 257 height 10
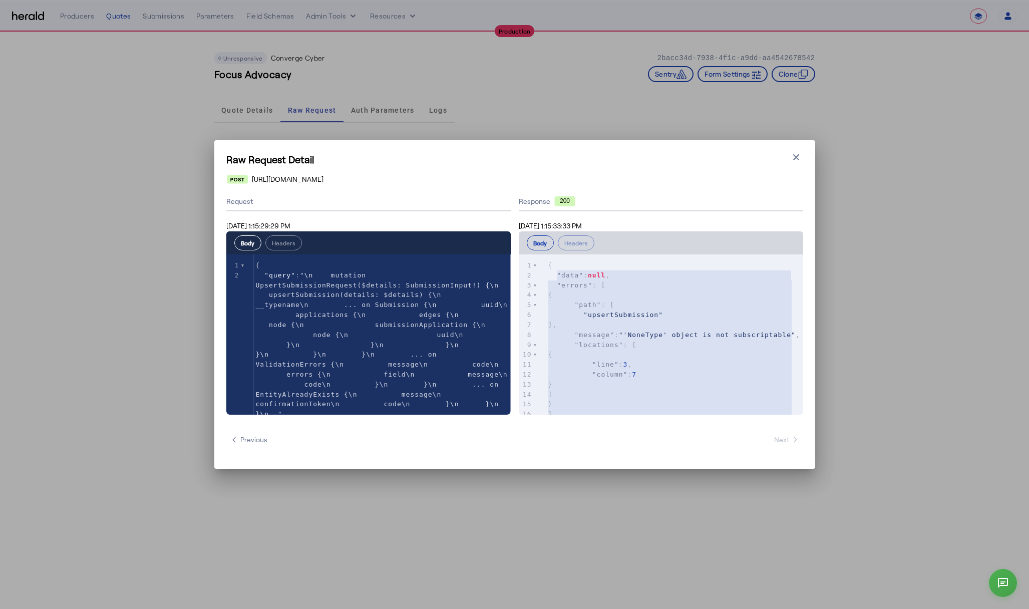
type textarea "**********"
drag, startPoint x: 559, startPoint y: 403, endPoint x: 527, endPoint y: 257, distance: 149.6
click at [527, 257] on div "x 1 { 2 "data" : null , 3 "errors" : [ 4 { 5 "path" : [ 6 "upsertSubmission" 7 …" at bounding box center [673, 346] width 309 height 185
click at [787, 156] on h1 "Raw Request Detail" at bounding box center [514, 159] width 577 height 14
click at [790, 157] on button "Close modal" at bounding box center [796, 157] width 14 height 14
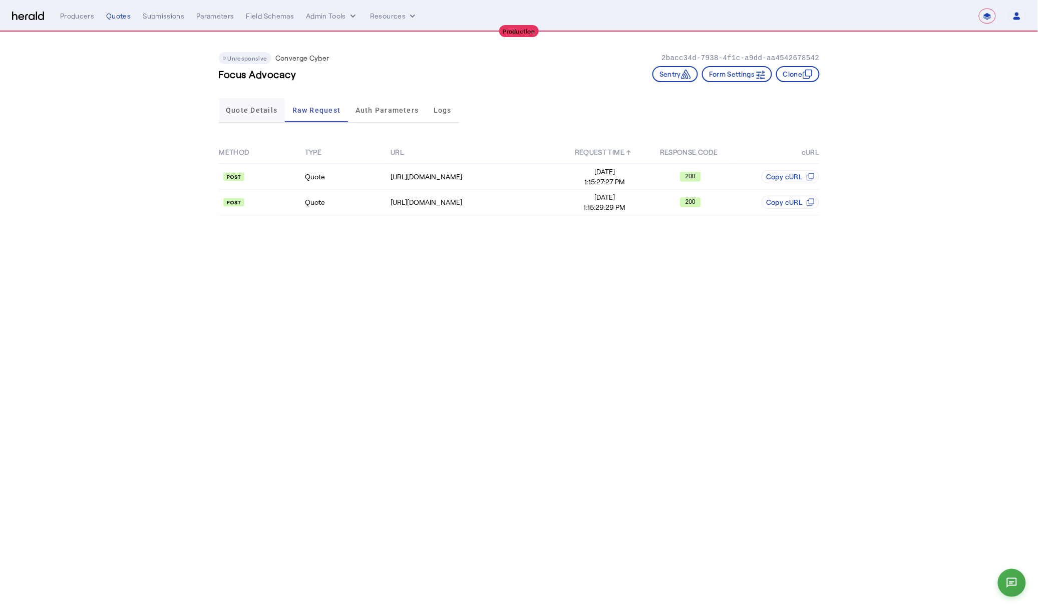
click at [258, 107] on span "Quote Details" at bounding box center [252, 110] width 52 height 7
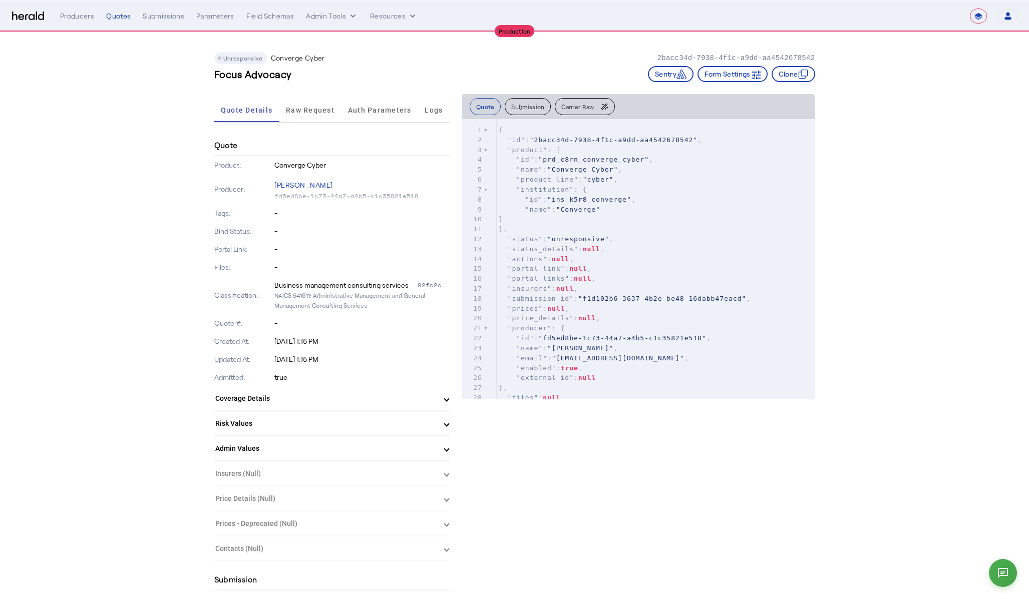
click at [120, 21] on div "**********" at bounding box center [538, 16] width 957 height 15
click at [119, 16] on div "Quotes" at bounding box center [118, 16] width 25 height 10
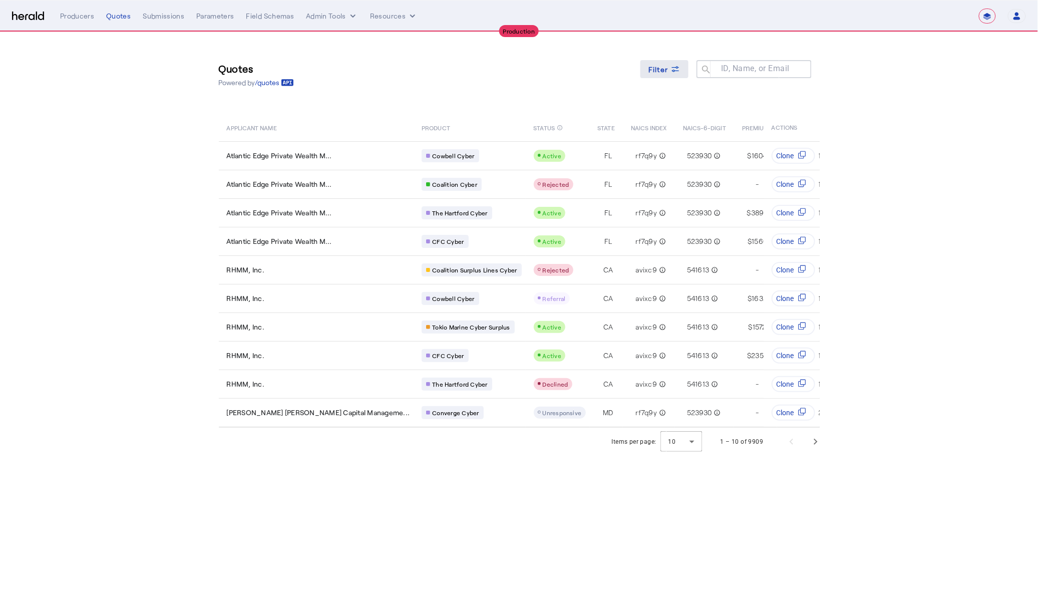
click at [655, 73] on span "Filter" at bounding box center [658, 69] width 20 height 11
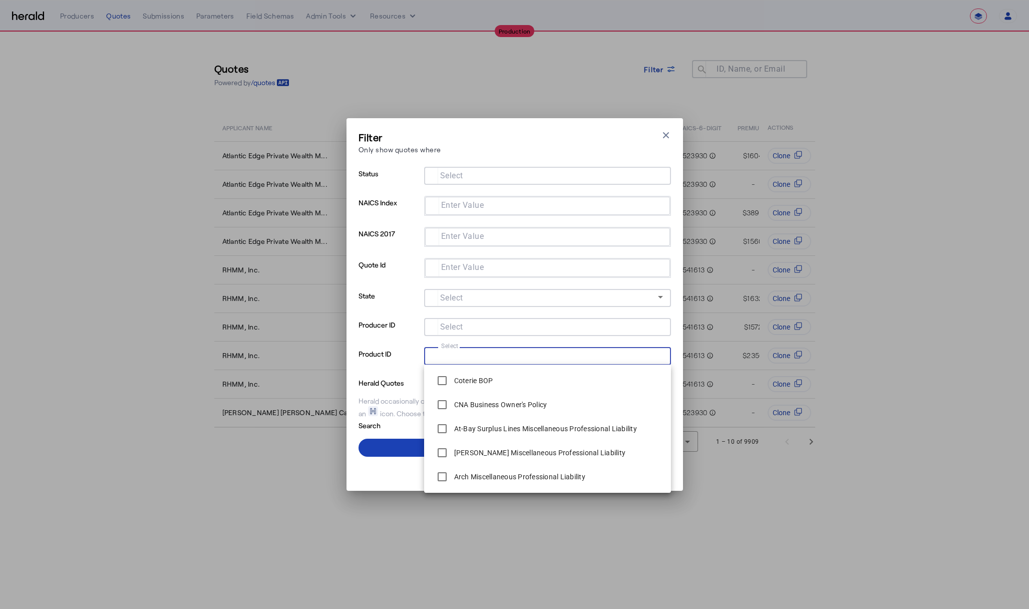
click at [524, 350] on input "Select" at bounding box center [545, 355] width 227 height 12
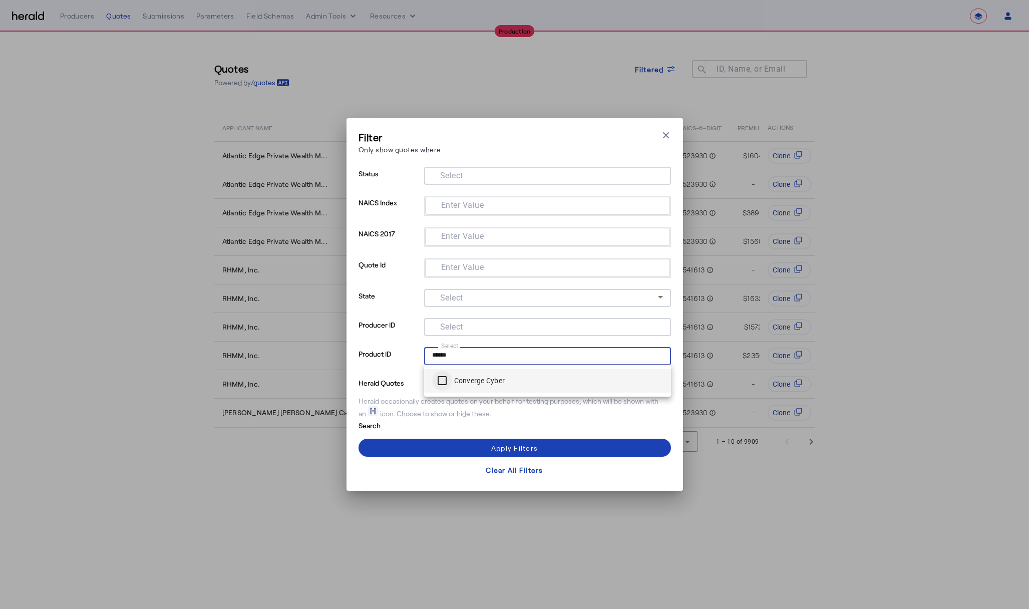
type input "******"
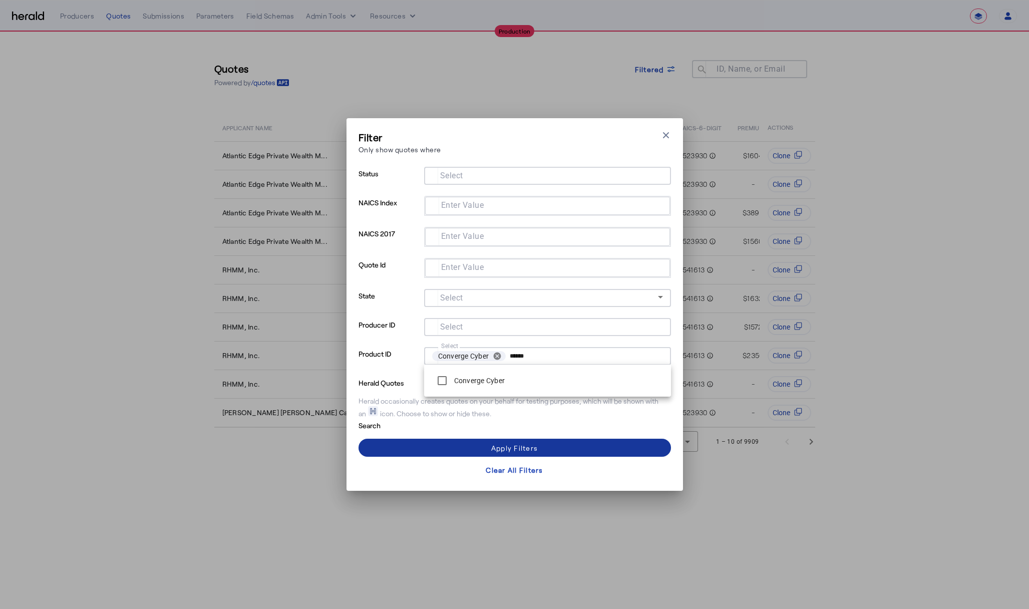
click at [466, 448] on span at bounding box center [514, 448] width 312 height 24
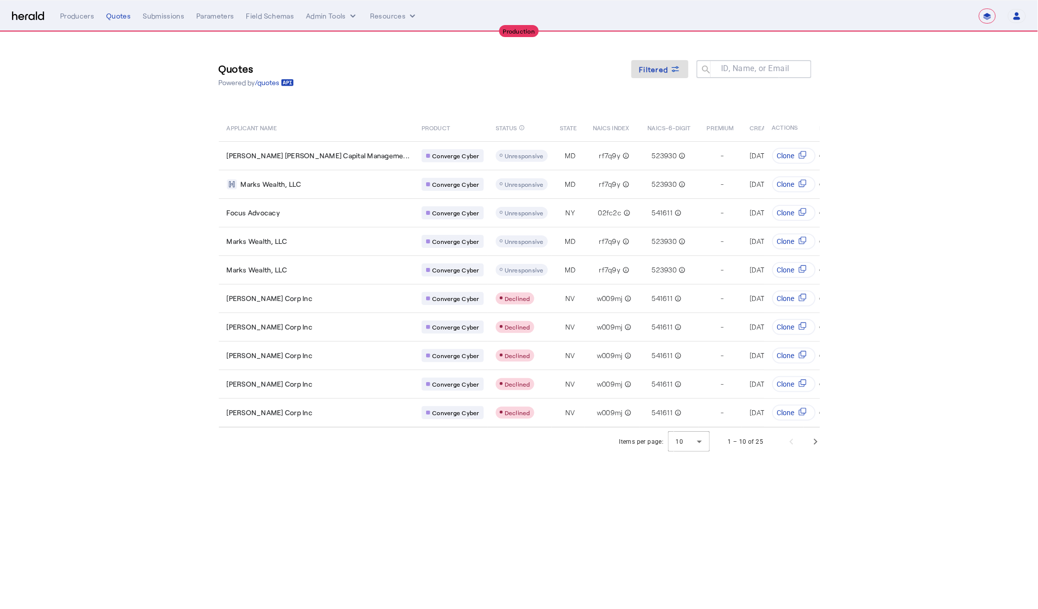
click at [885, 229] on section "Quotes Powered by /quotes Filtered ID, Name, or Email search APPLICANT NAME PRO…" at bounding box center [519, 244] width 1038 height 424
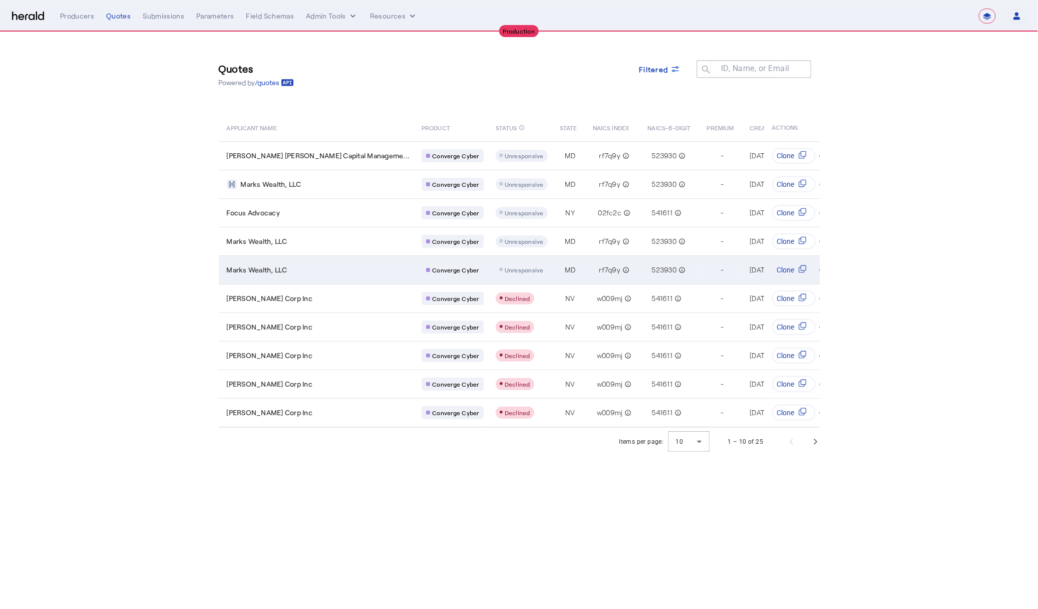
click at [318, 265] on div "Marks Wealth, LLC" at bounding box center [318, 270] width 183 height 10
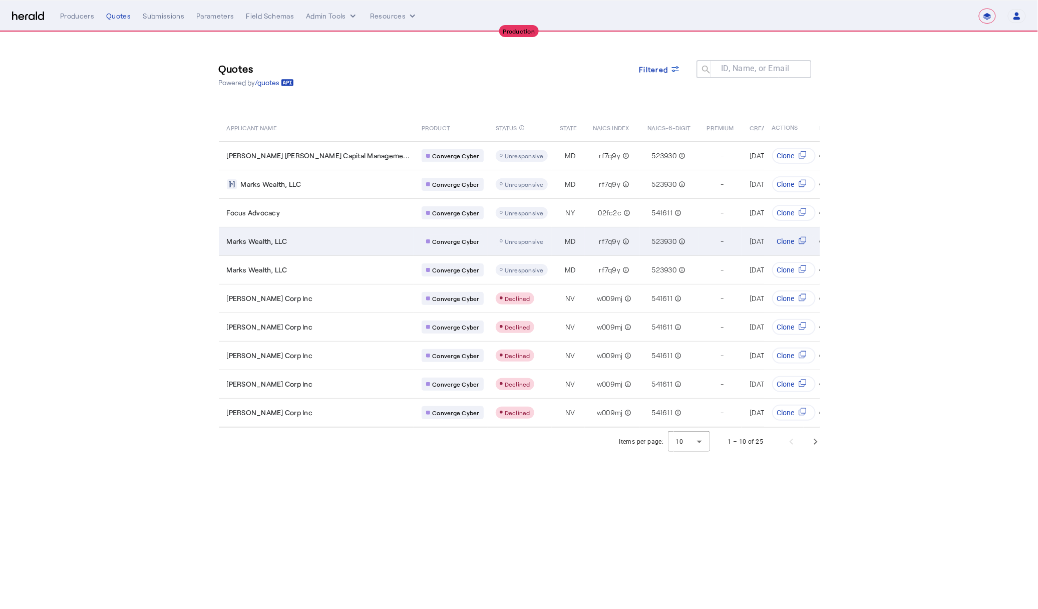
click at [317, 241] on div "Marks Wealth, LLC" at bounding box center [318, 241] width 183 height 10
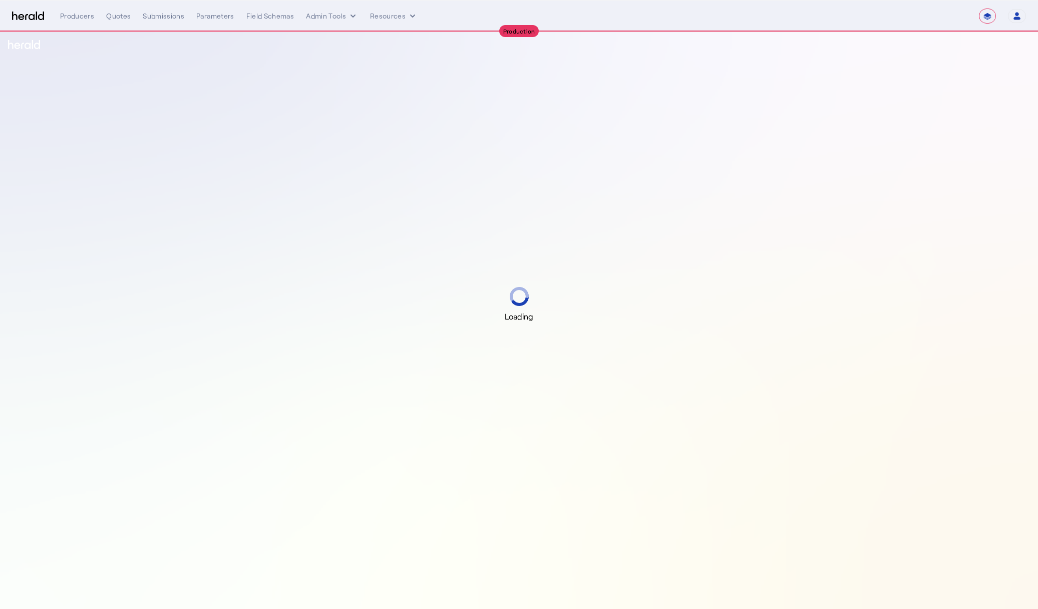
select select "**********"
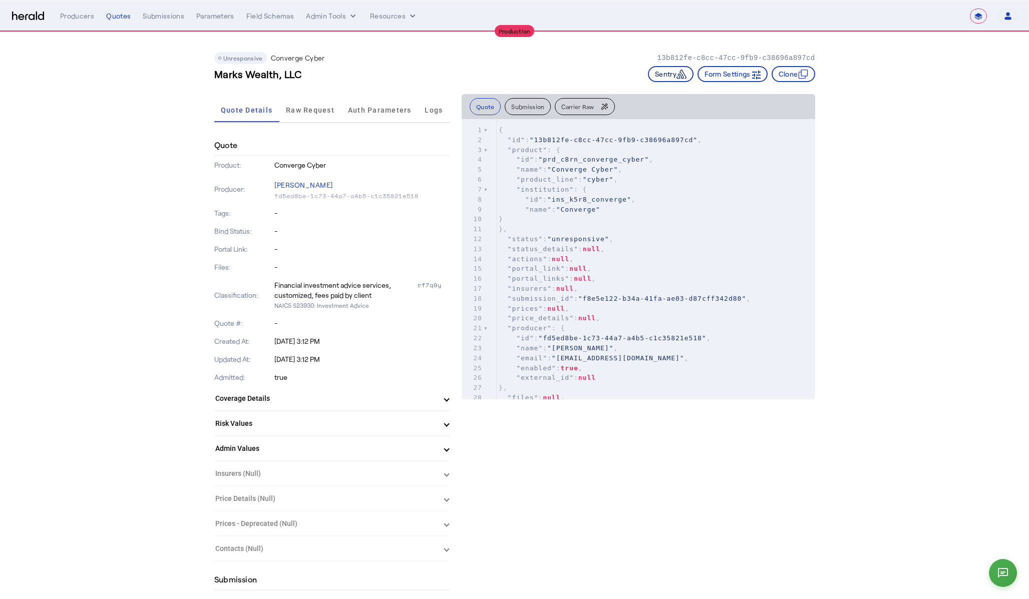
click at [678, 77] on icon "button" at bounding box center [681, 74] width 10 height 9
click at [331, 359] on p "[DATE] 3:12 PM" at bounding box center [361, 359] width 175 height 10
click at [1000, 582] on button at bounding box center [1002, 573] width 31 height 31
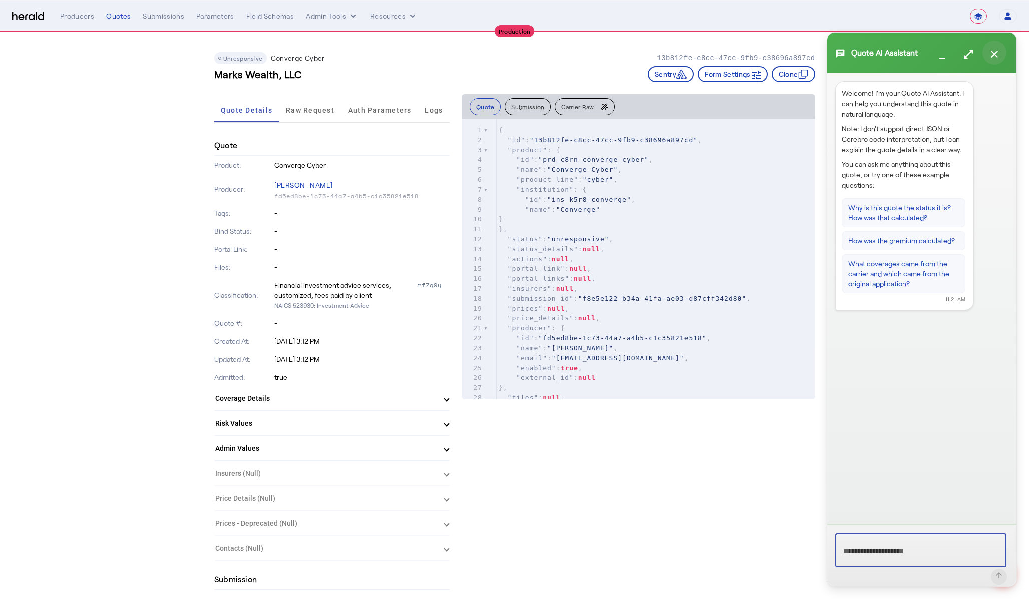
click at [999, 58] on mat-icon "close" at bounding box center [994, 54] width 12 height 12
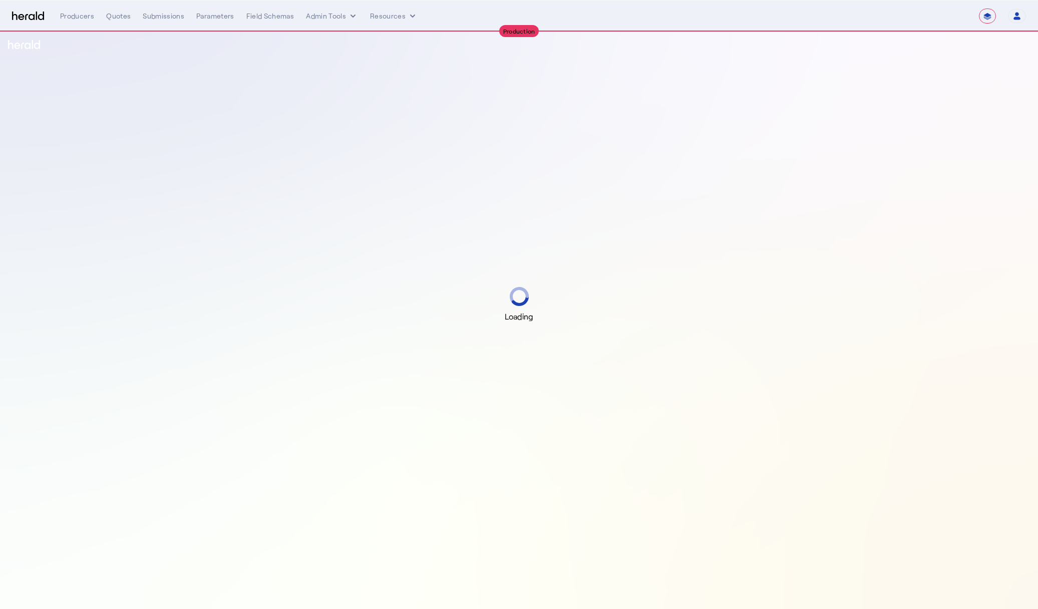
select select "**********"
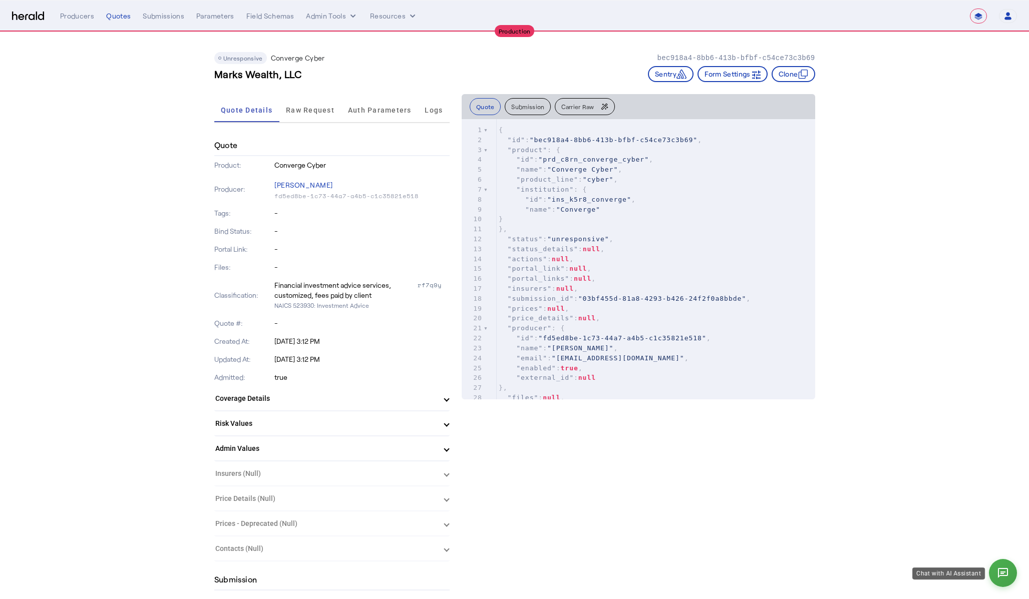
click at [1006, 574] on icon at bounding box center [1003, 573] width 12 height 12
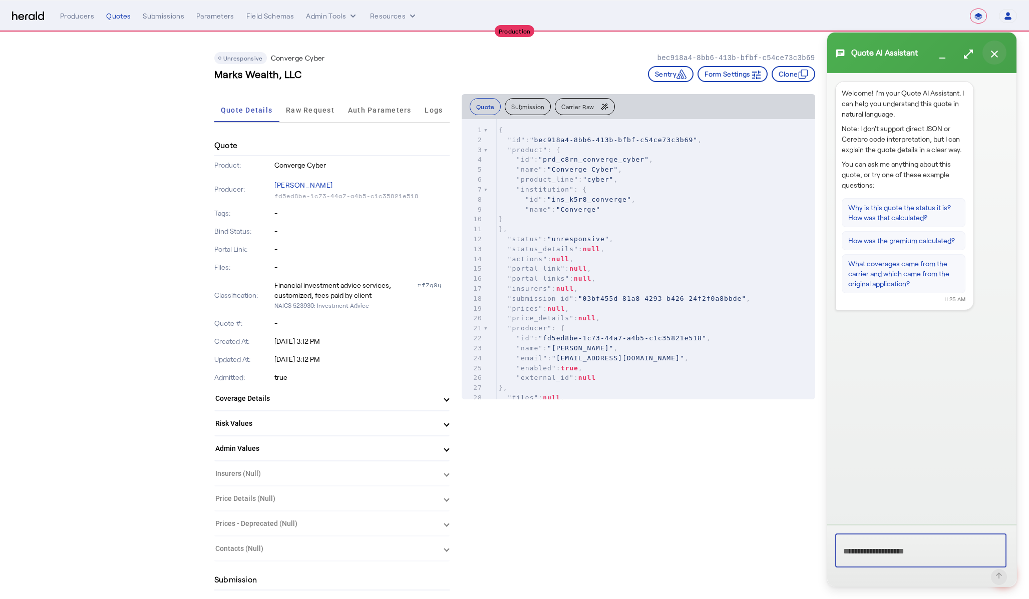
click at [998, 49] on mat-icon "close" at bounding box center [994, 54] width 12 height 12
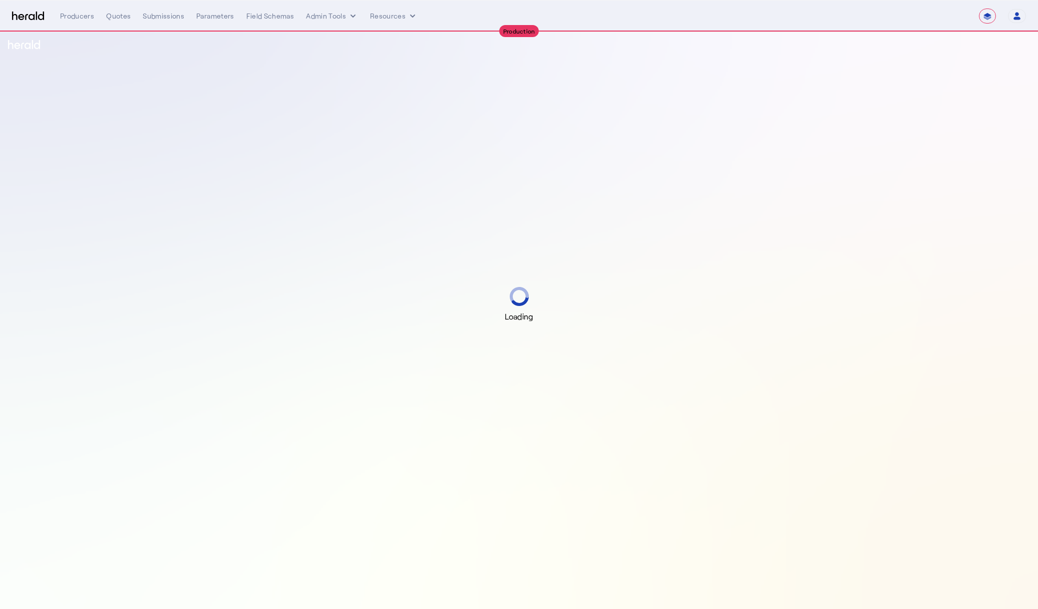
select select "**********"
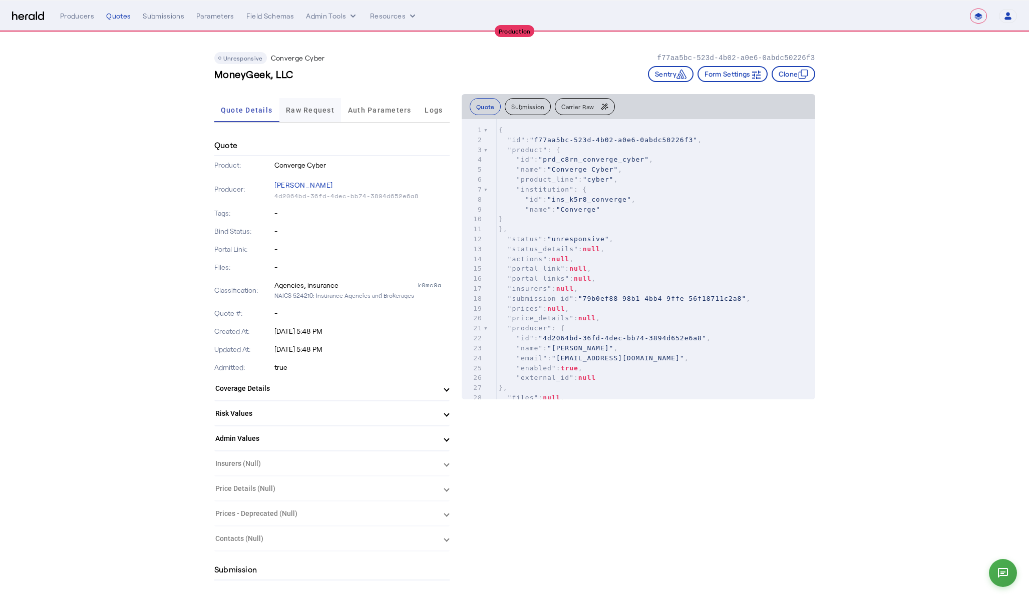
click at [308, 107] on span "Raw Request" at bounding box center [310, 110] width 49 height 7
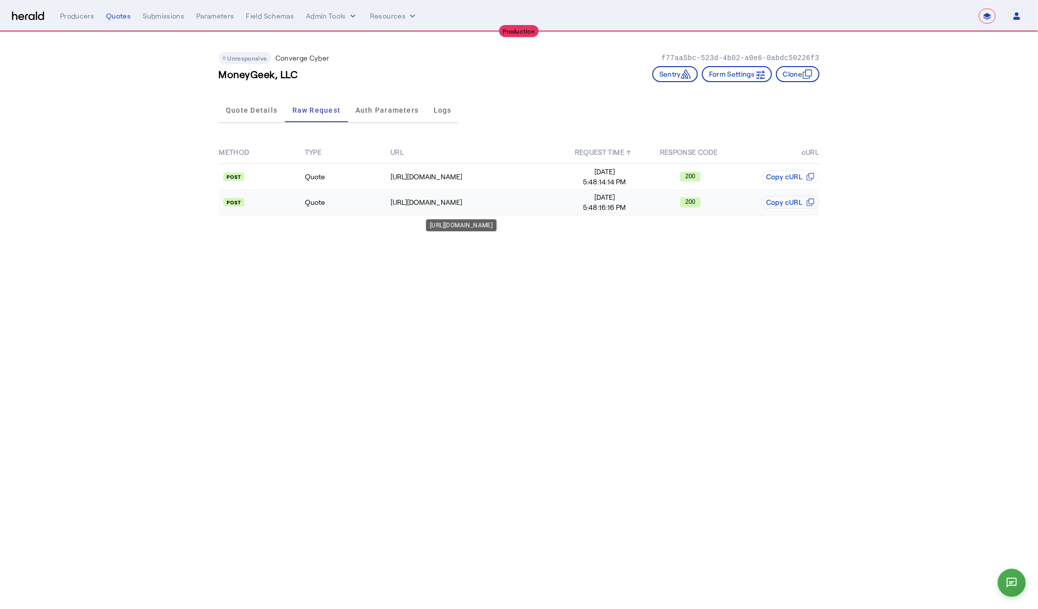
click at [540, 200] on div "[URL][DOMAIN_NAME]" at bounding box center [476, 202] width 171 height 10
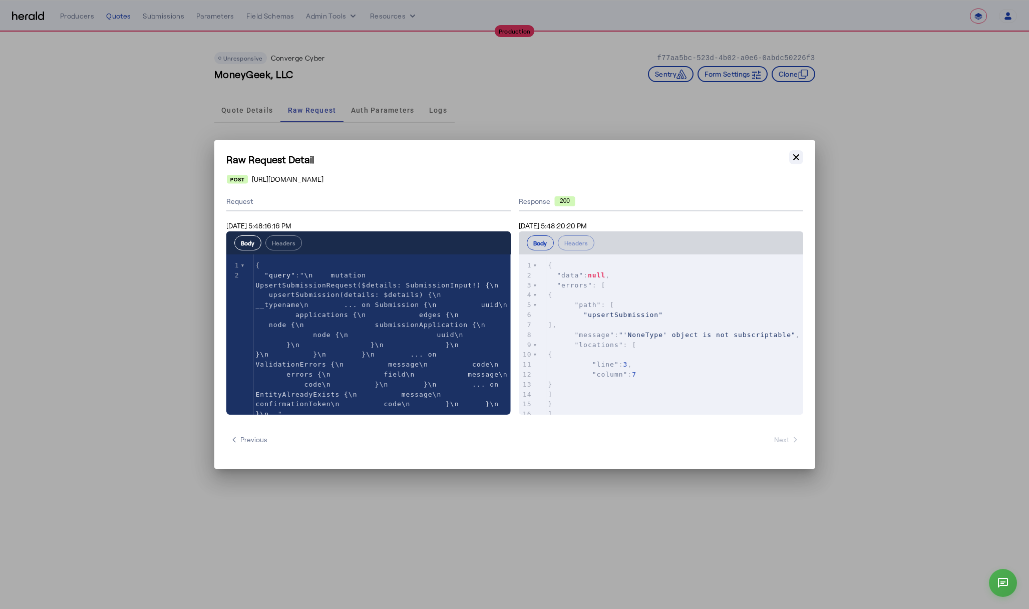
click at [792, 158] on icon "button" at bounding box center [796, 157] width 10 height 10
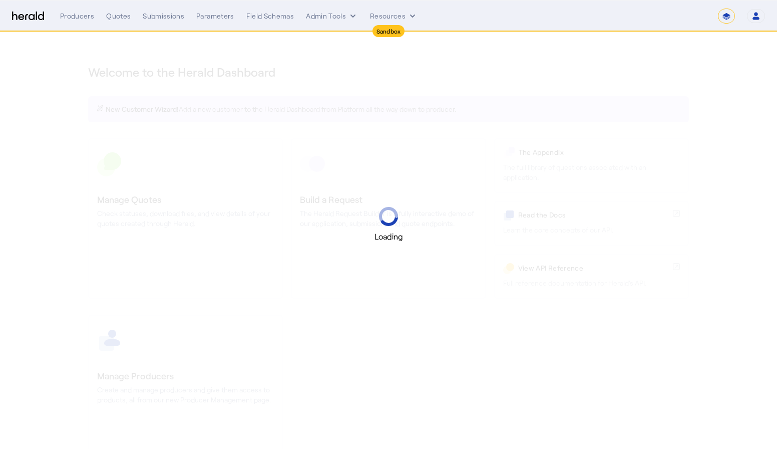
select select "*******"
select select "pfm_2v8p_herald_api"
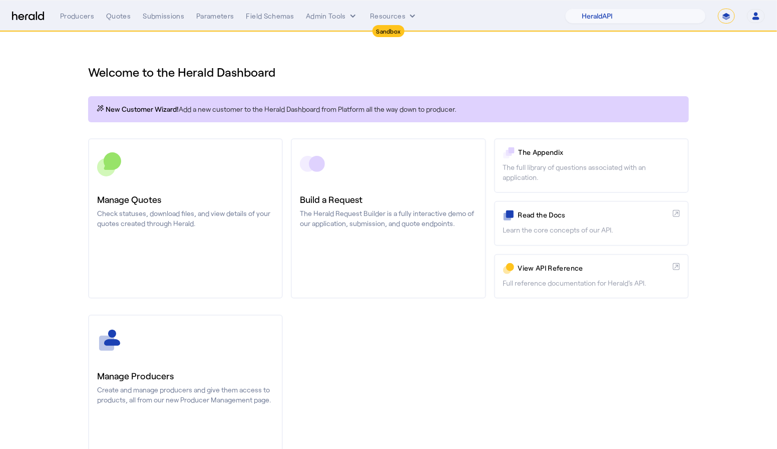
click at [728, 16] on select "**********" at bounding box center [726, 16] width 17 height 15
select select "**********"
click at [719, 9] on select "**********" at bounding box center [726, 16] width 17 height 15
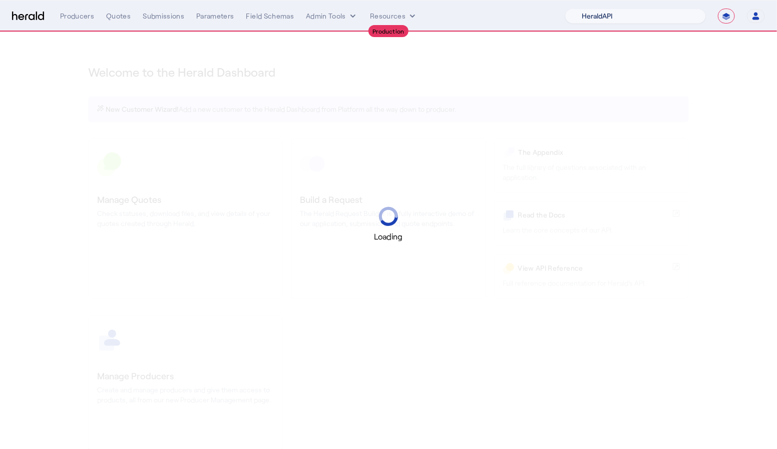
click at [645, 13] on select "1Fort Acrisure Acturis Affinity Advisors Affinity Risk Agentero AmWins Anzen Ao…" at bounding box center [635, 16] width 141 height 15
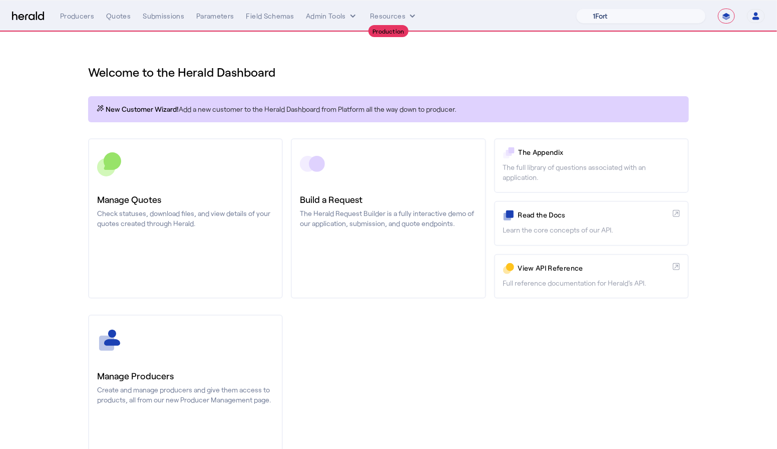
select select "pfm_d7yf_quotewell"
click at [577, 9] on select "1Fort Affinity Risk Arlington Roe Billy BindHQ Bunker CRC Campus Coverage Citad…" at bounding box center [641, 16] width 130 height 15
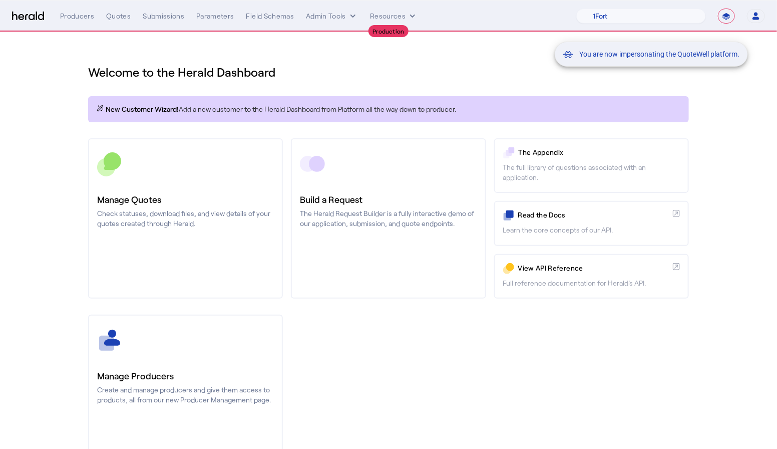
drag, startPoint x: 83, startPoint y: 69, endPoint x: 96, endPoint y: 47, distance: 25.8
click at [83, 69] on div "You are now impersonating the QuoteWell platform." at bounding box center [388, 224] width 777 height 449
click at [114, 15] on div "You are now impersonating the QuoteWell platform." at bounding box center [388, 224] width 777 height 449
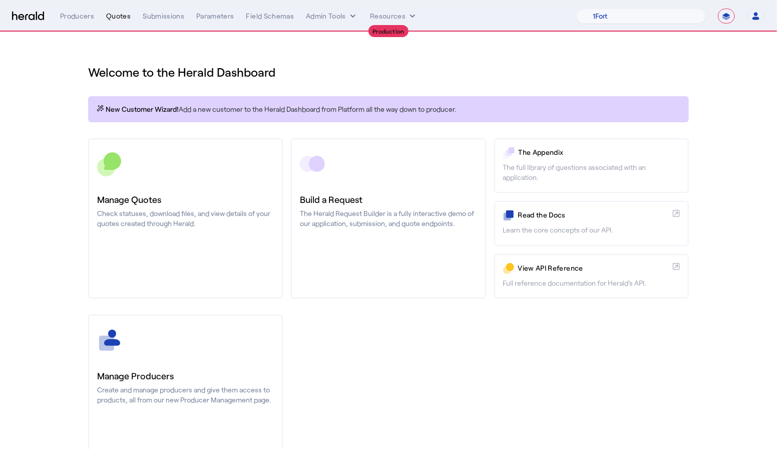
click at [114, 15] on div "Quotes" at bounding box center [118, 16] width 25 height 10
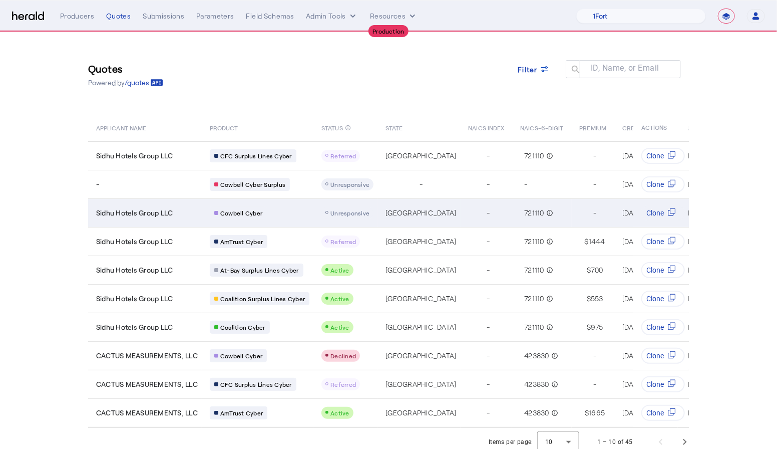
click at [295, 214] on div "Cowbell Cyber" at bounding box center [260, 212] width 100 height 13
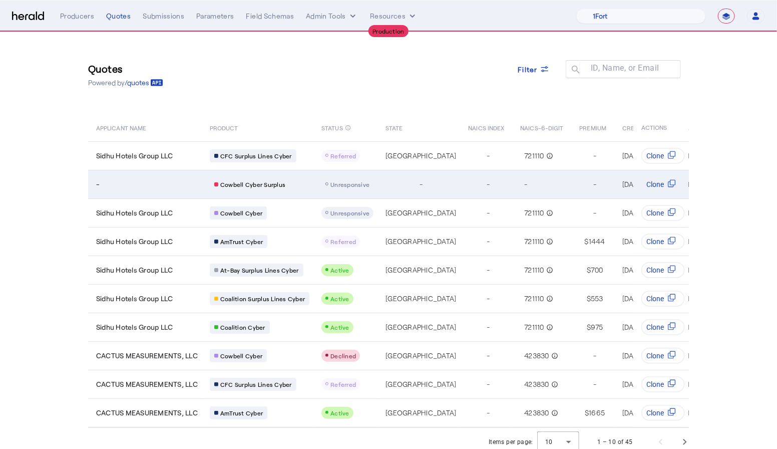
click at [130, 182] on div "-" at bounding box center [147, 184] width 102 height 10
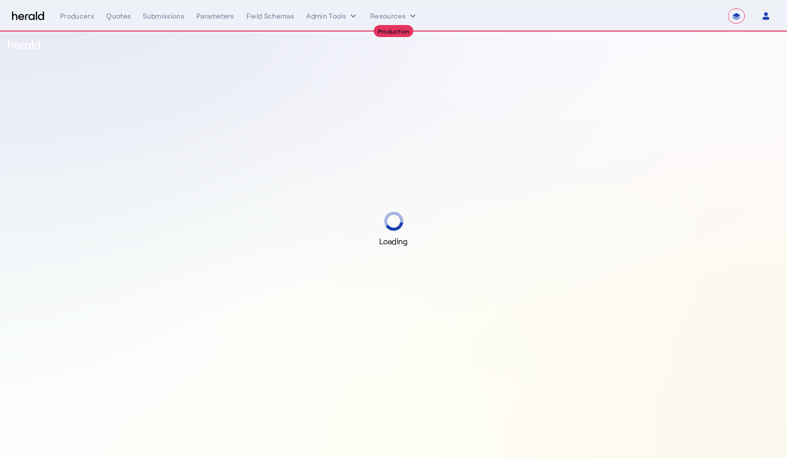
select select "**********"
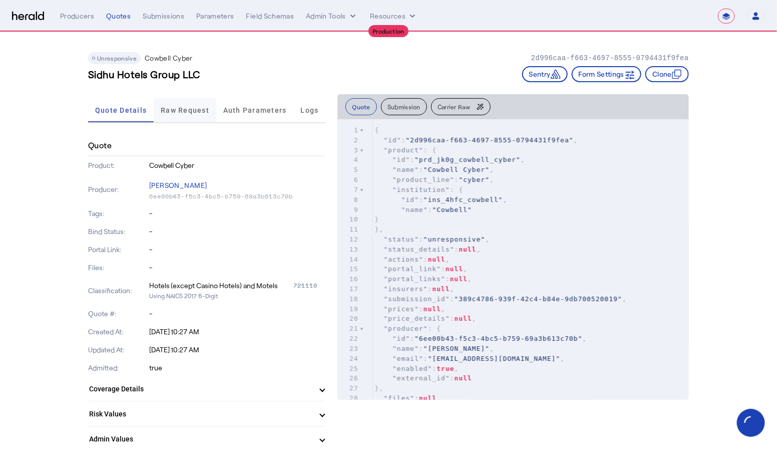
click at [205, 111] on span "Raw Request" at bounding box center [185, 110] width 49 height 7
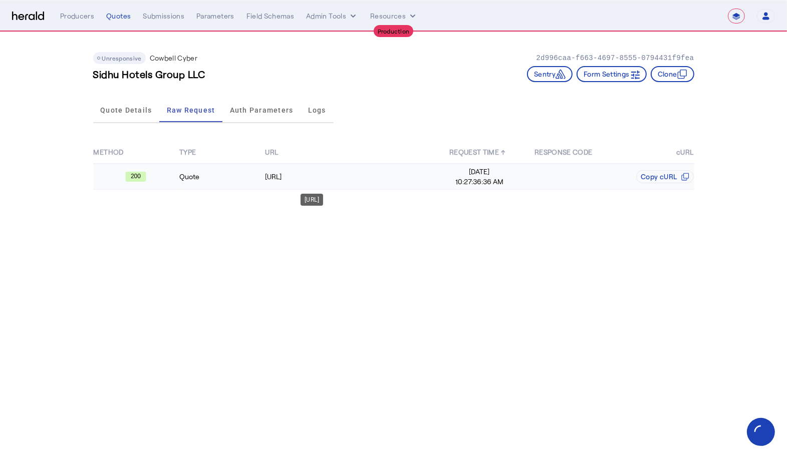
click at [422, 175] on div "[URL]" at bounding box center [350, 177] width 171 height 10
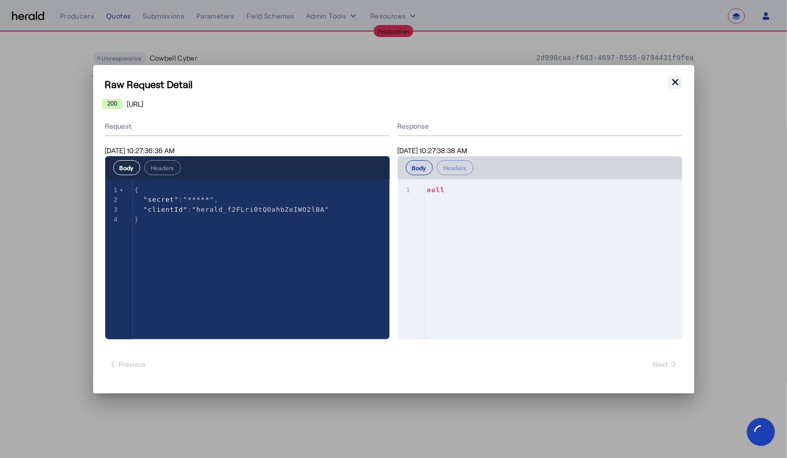
click at [674, 86] on icon "button" at bounding box center [675, 82] width 10 height 10
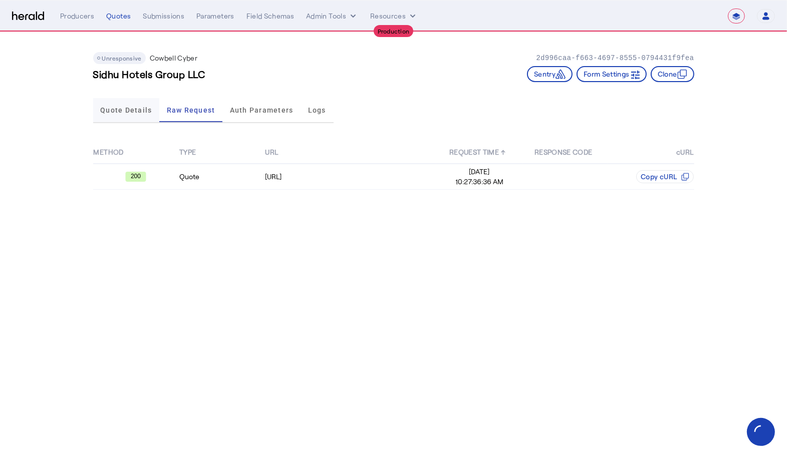
click at [136, 113] on span "Quote Details" at bounding box center [126, 110] width 52 height 7
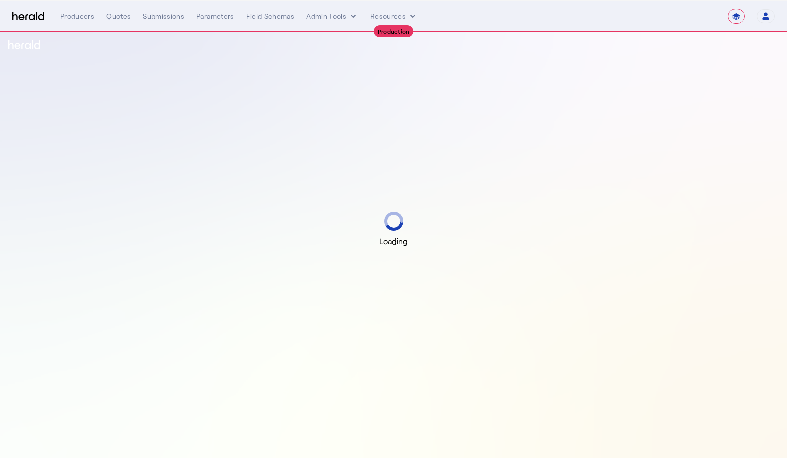
select select "**********"
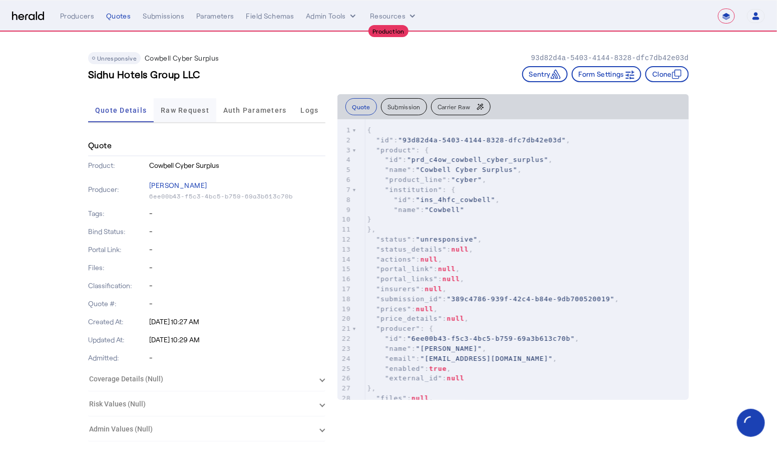
click at [201, 99] on span "Raw Request" at bounding box center [185, 110] width 49 height 24
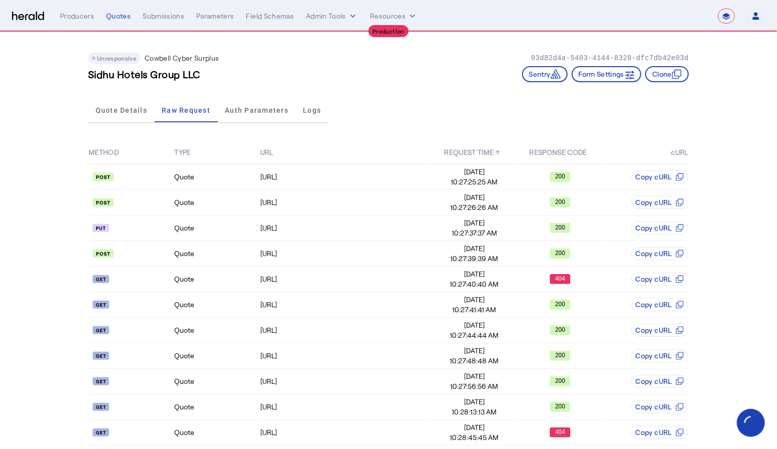
scroll to position [29, 0]
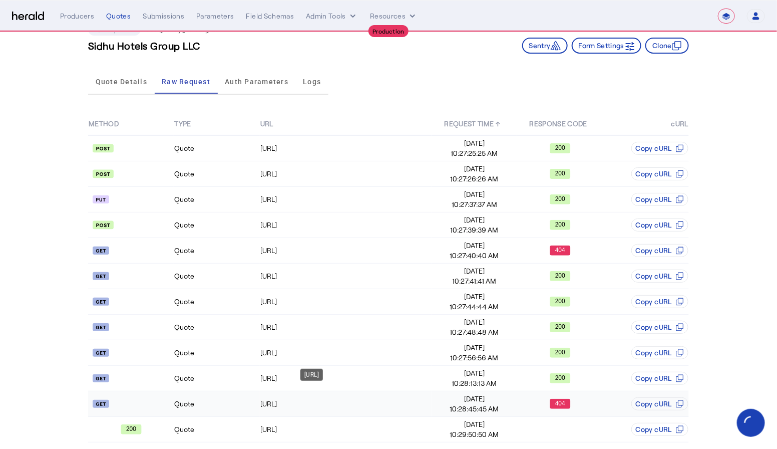
click at [421, 399] on div "[URL]" at bounding box center [345, 404] width 171 height 10
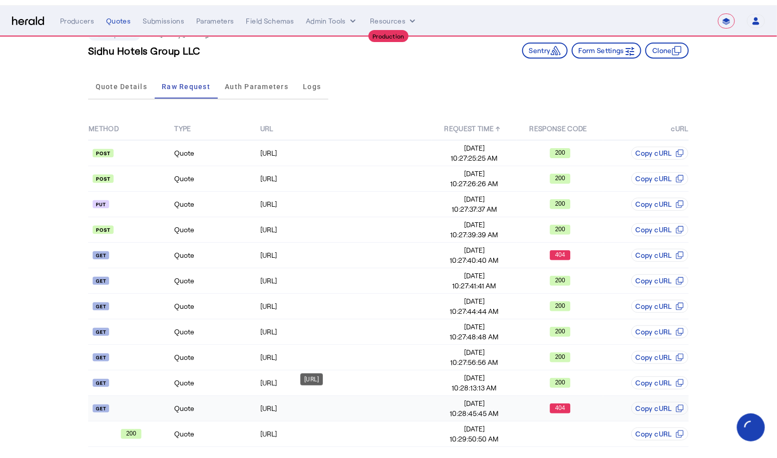
scroll to position [0, 0]
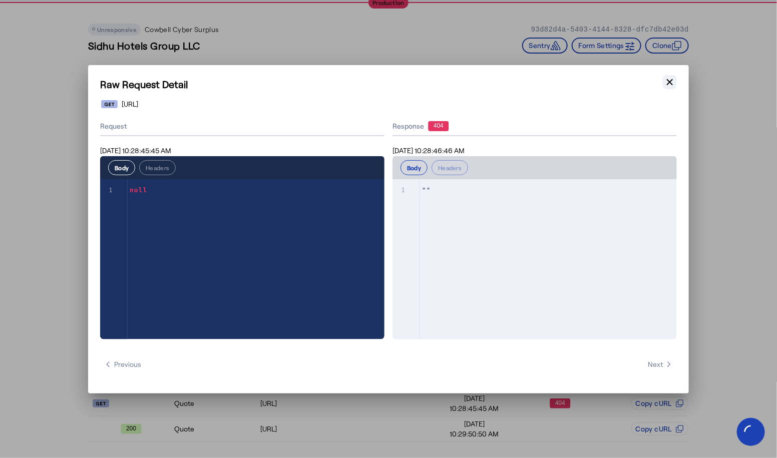
click at [668, 84] on icon "button" at bounding box center [670, 82] width 6 height 6
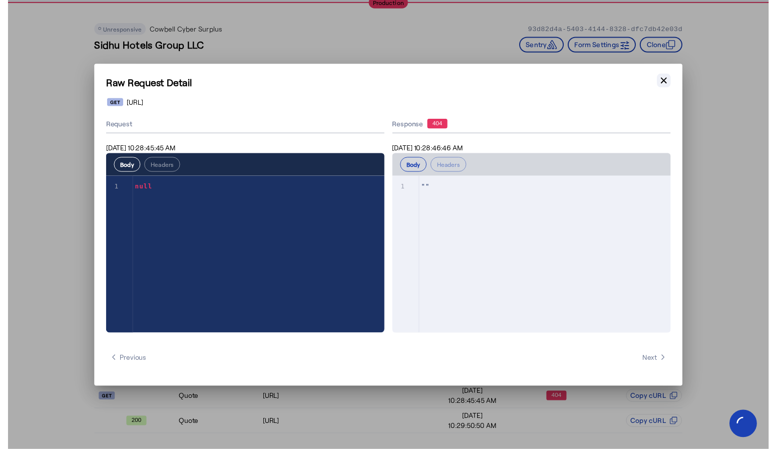
scroll to position [29, 0]
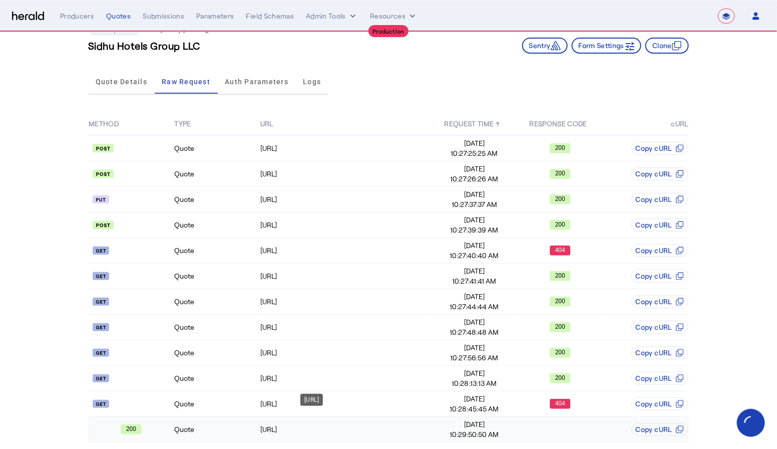
click at [381, 424] on div "[URL]" at bounding box center [345, 429] width 171 height 10
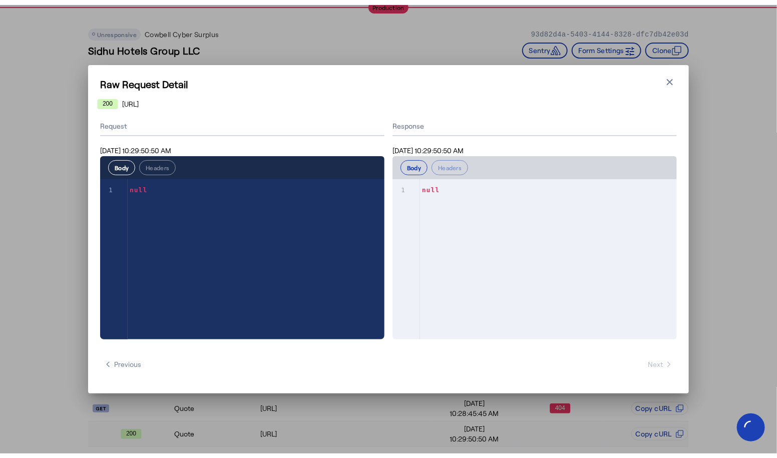
scroll to position [0, 0]
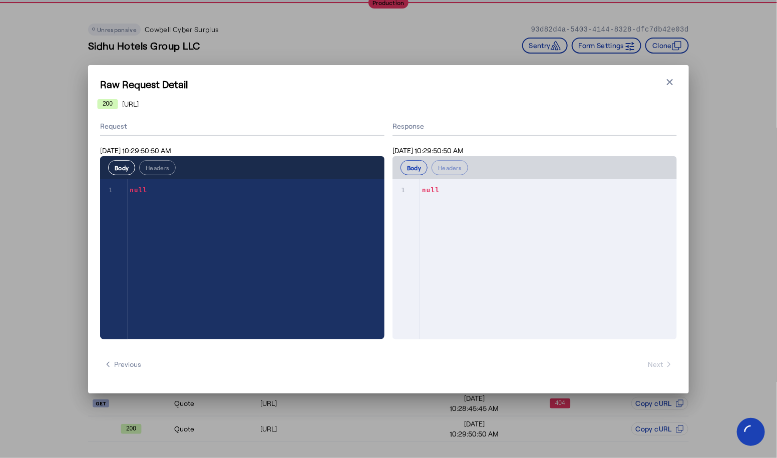
click at [662, 83] on h1 "Raw Request Detail" at bounding box center [388, 84] width 577 height 14
click at [666, 83] on icon "button" at bounding box center [670, 82] width 10 height 10
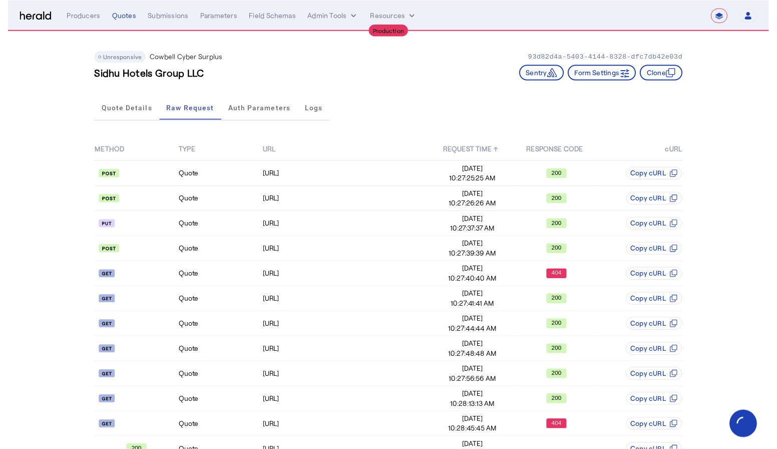
scroll to position [29, 0]
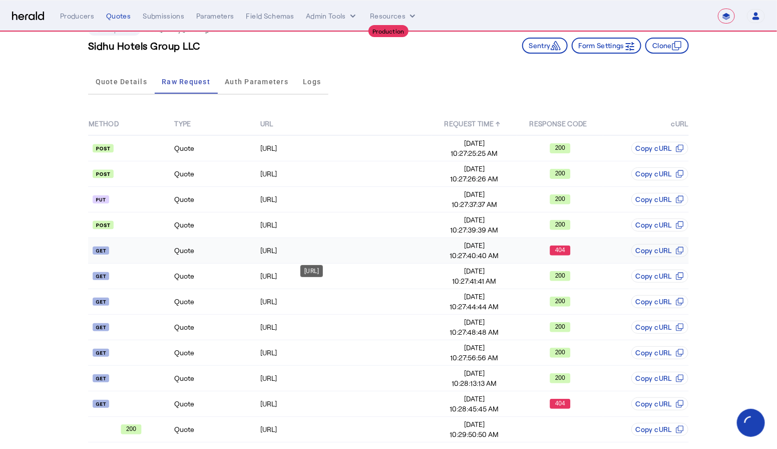
click at [397, 242] on td "[URL]" at bounding box center [346, 251] width 172 height 26
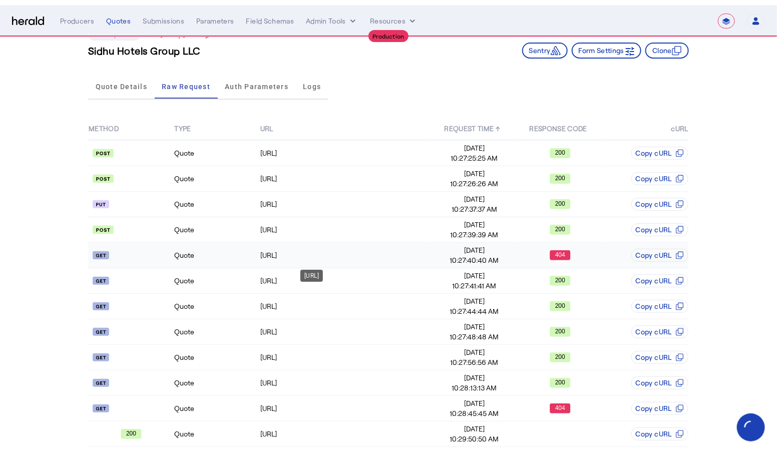
scroll to position [0, 0]
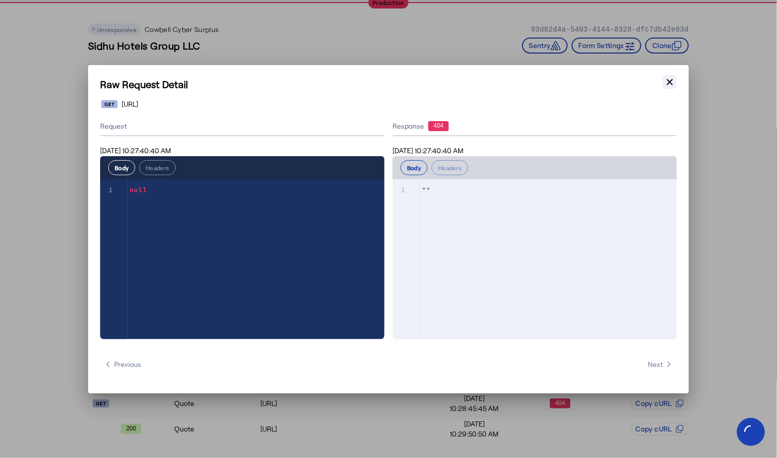
click at [666, 77] on icon "button" at bounding box center [670, 82] width 10 height 10
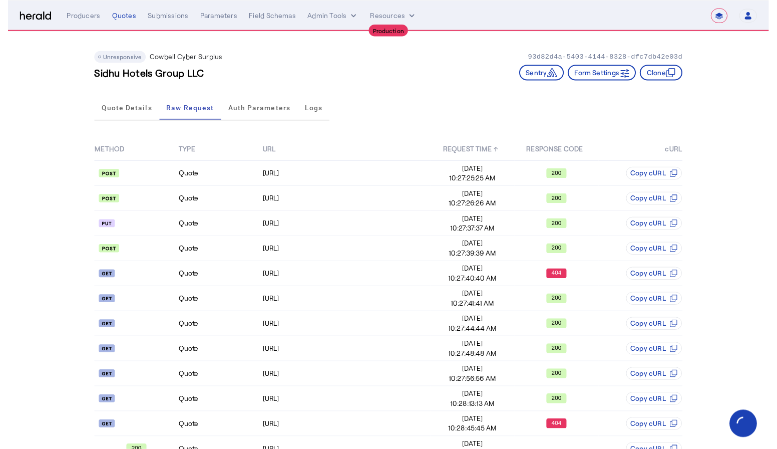
scroll to position [29, 0]
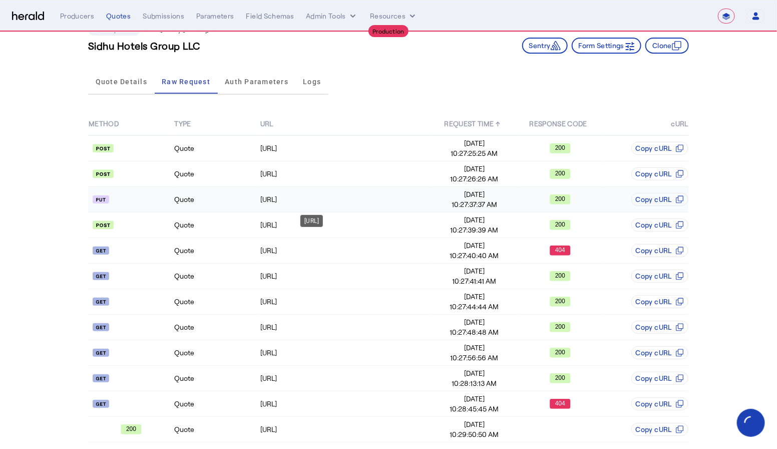
click at [371, 191] on td "[URL]" at bounding box center [346, 200] width 172 height 26
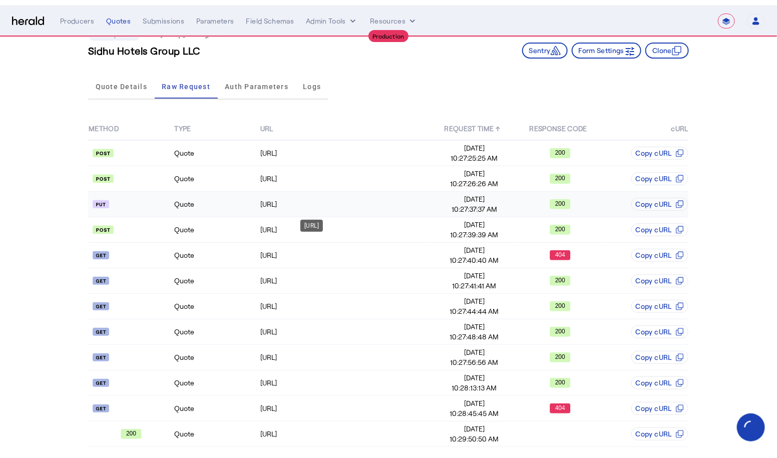
scroll to position [0, 0]
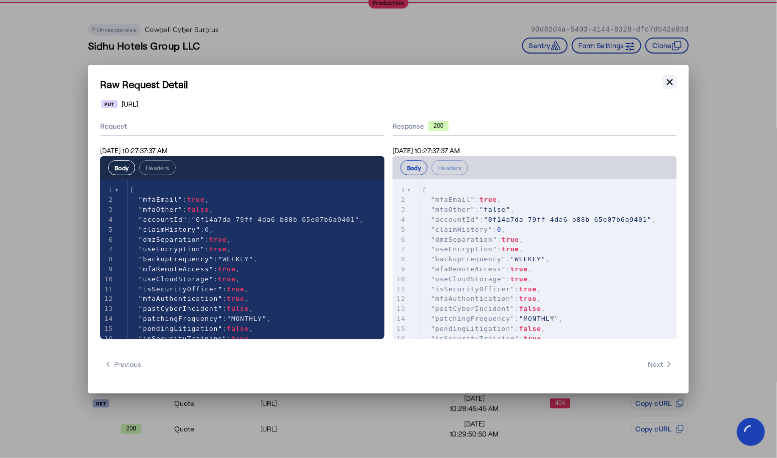
click at [671, 84] on icon "button" at bounding box center [670, 82] width 10 height 10
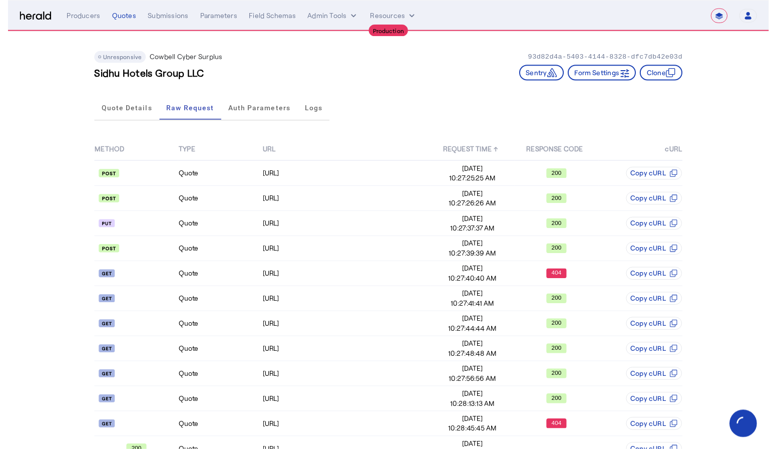
scroll to position [29, 0]
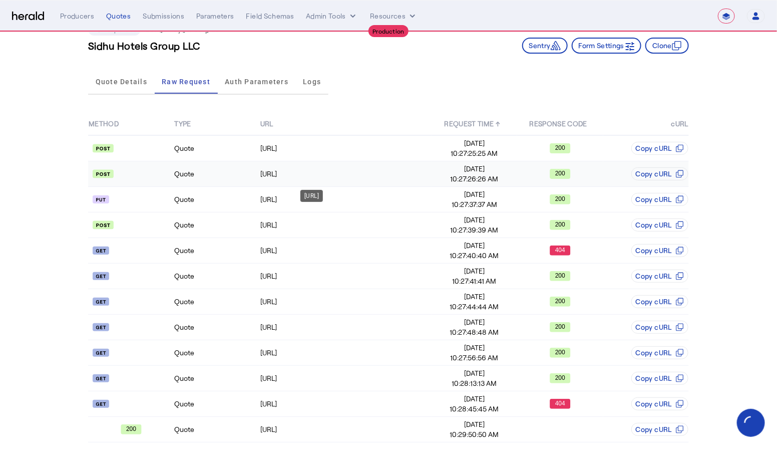
click at [347, 170] on div "[URL]" at bounding box center [345, 174] width 171 height 10
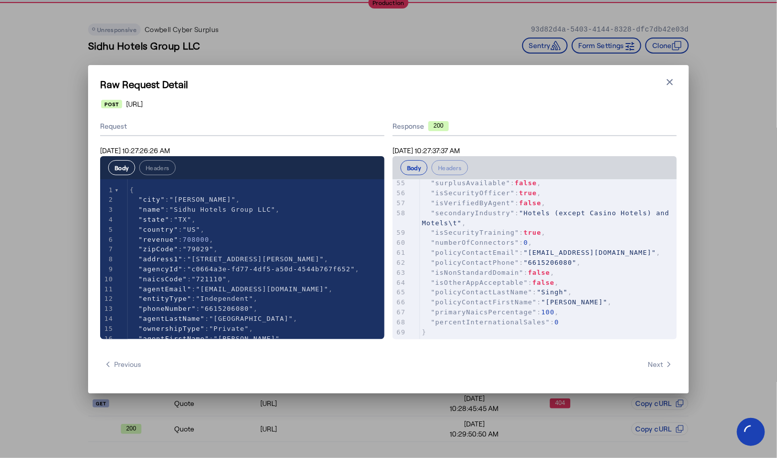
scroll to position [566, 0]
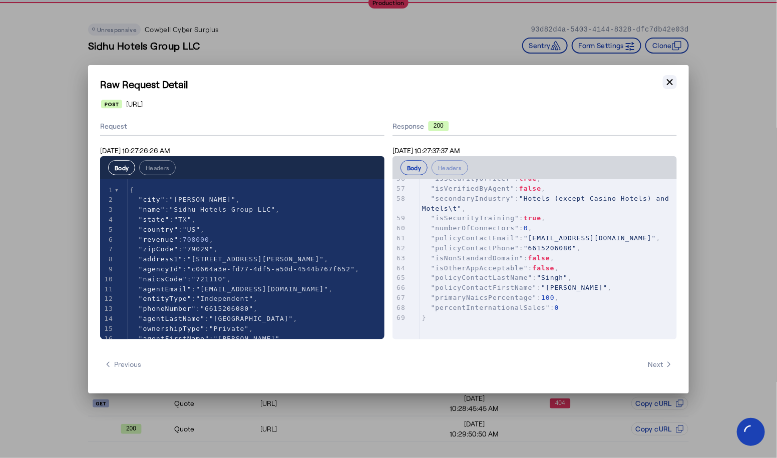
click at [670, 80] on icon "button" at bounding box center [670, 82] width 10 height 10
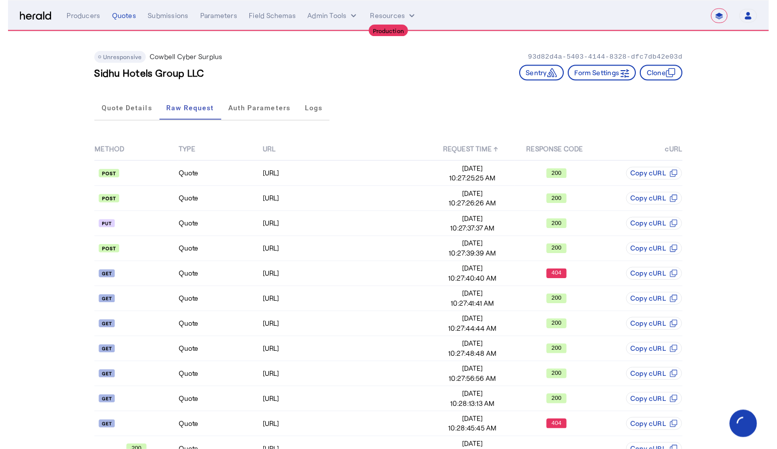
scroll to position [29, 0]
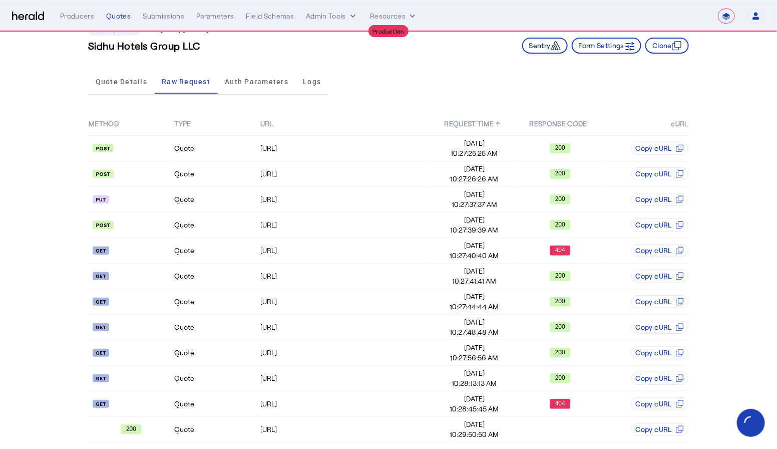
click at [537, 45] on button "Sentry" at bounding box center [545, 46] width 46 height 16
